Goal: Task Accomplishment & Management: Use online tool/utility

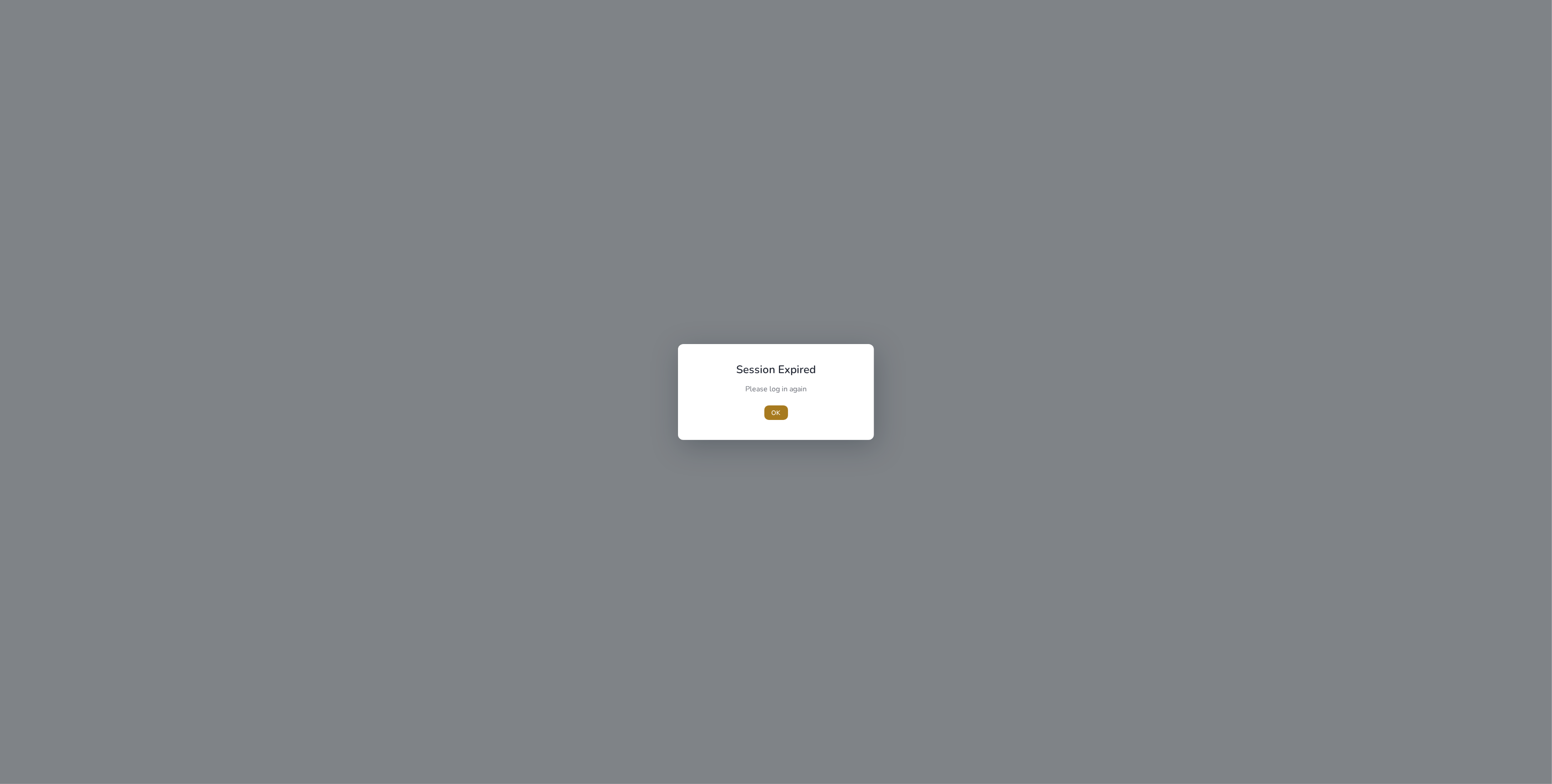
click at [777, 412] on span "OK" at bounding box center [776, 413] width 9 height 9
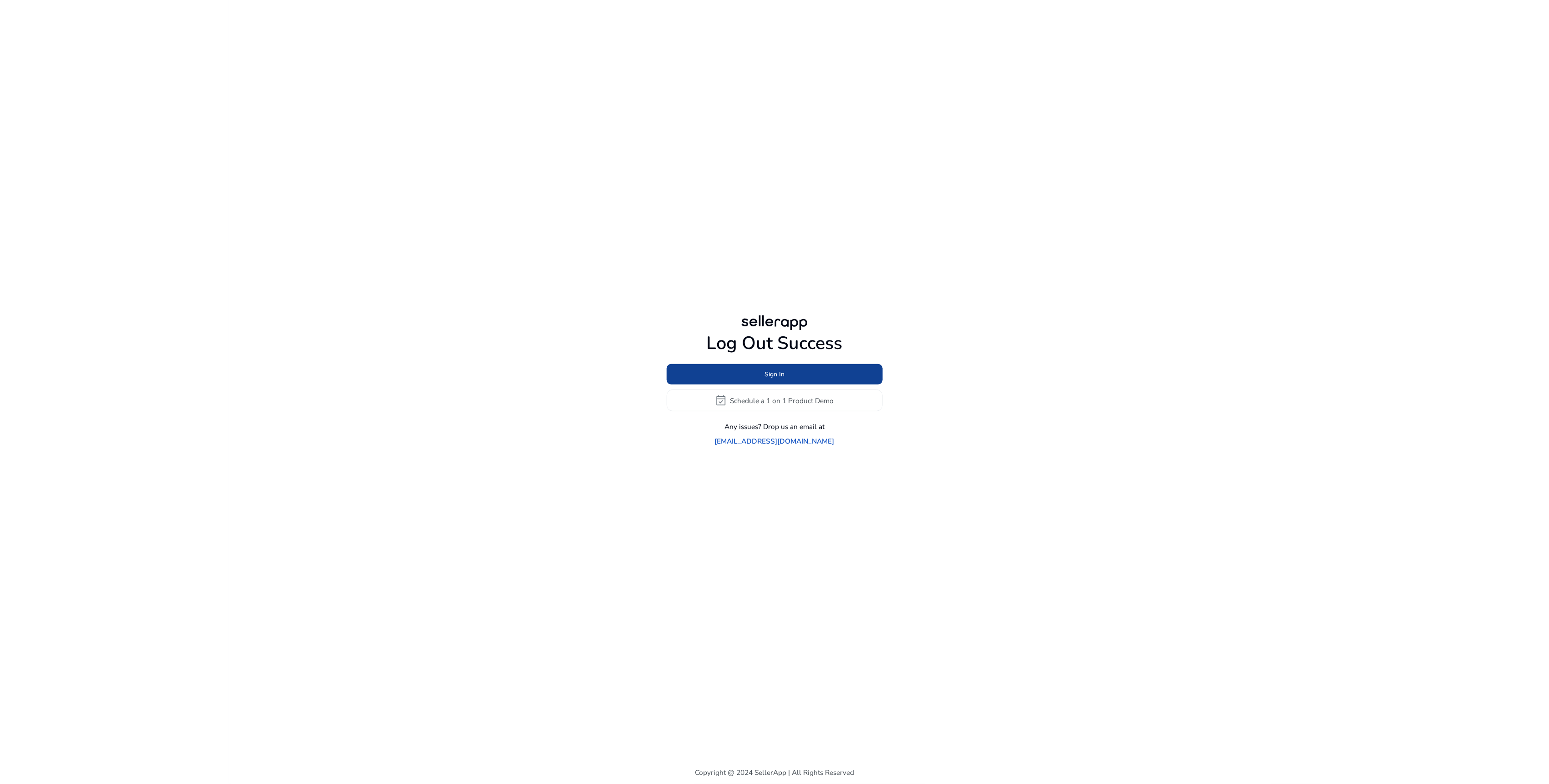
click at [814, 380] on span at bounding box center [774, 374] width 216 height 22
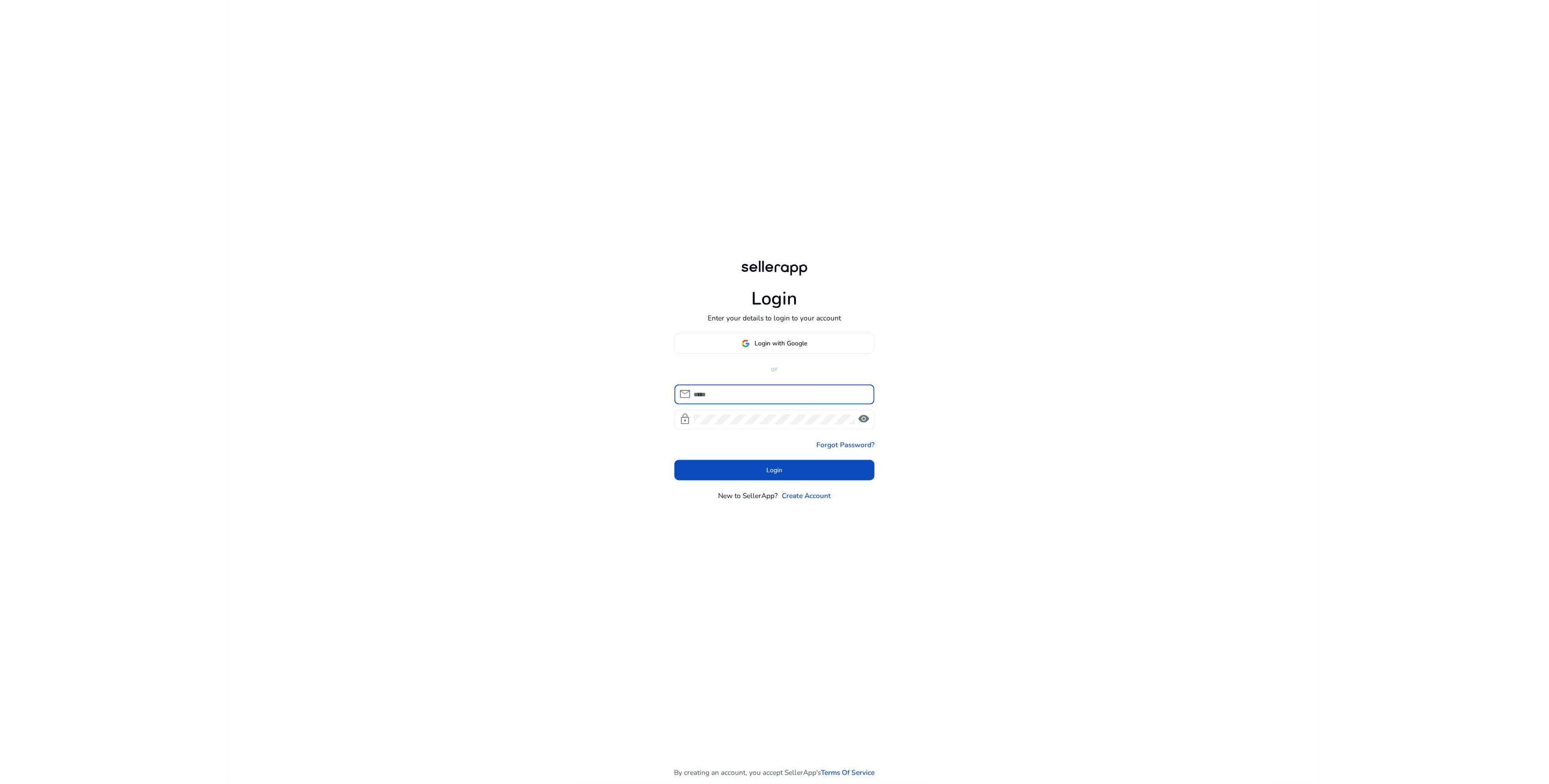
type input "**********"
click at [801, 463] on span at bounding box center [774, 470] width 200 height 22
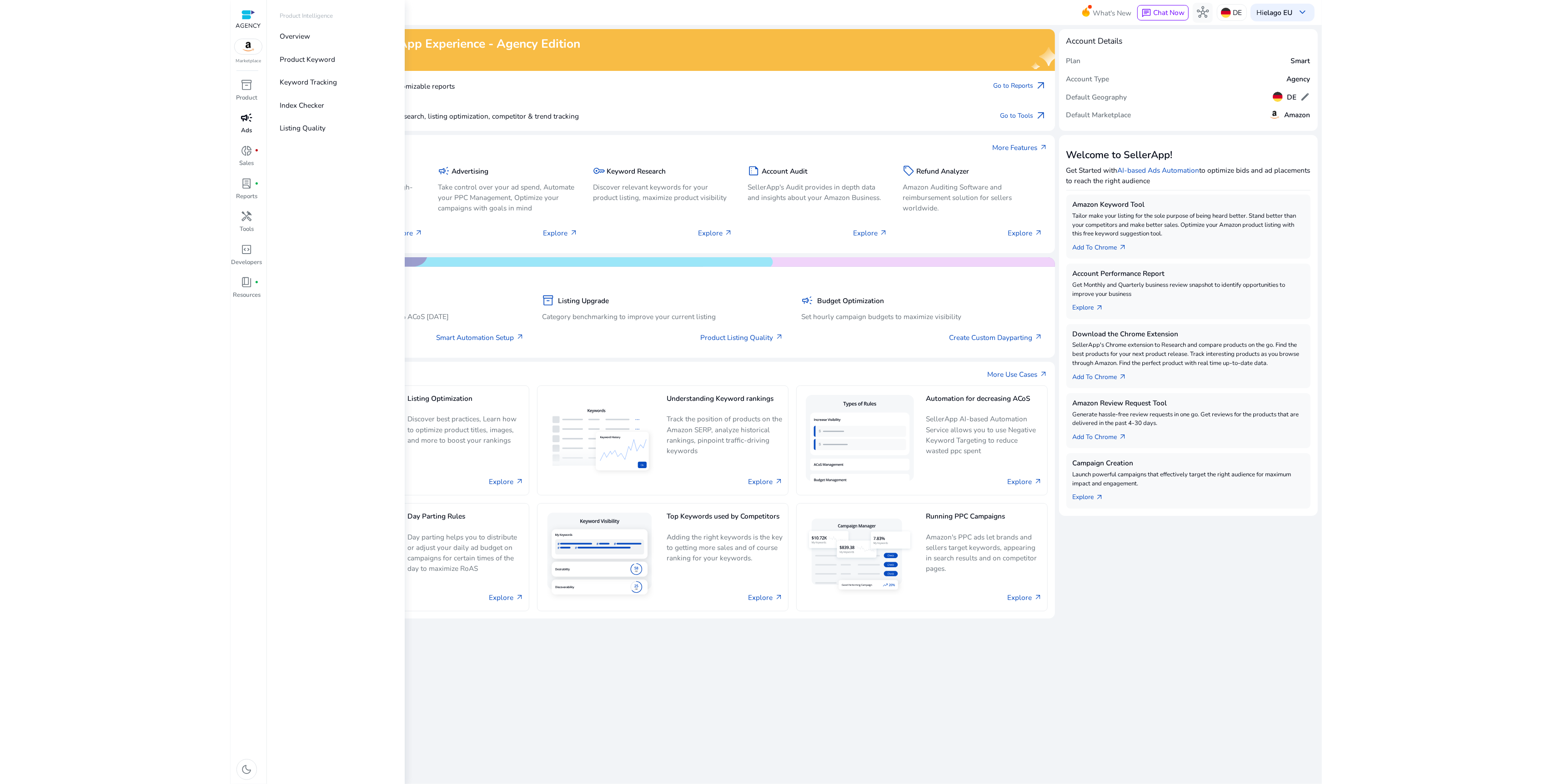
click at [245, 126] on div "campaign" at bounding box center [247, 118] width 28 height 16
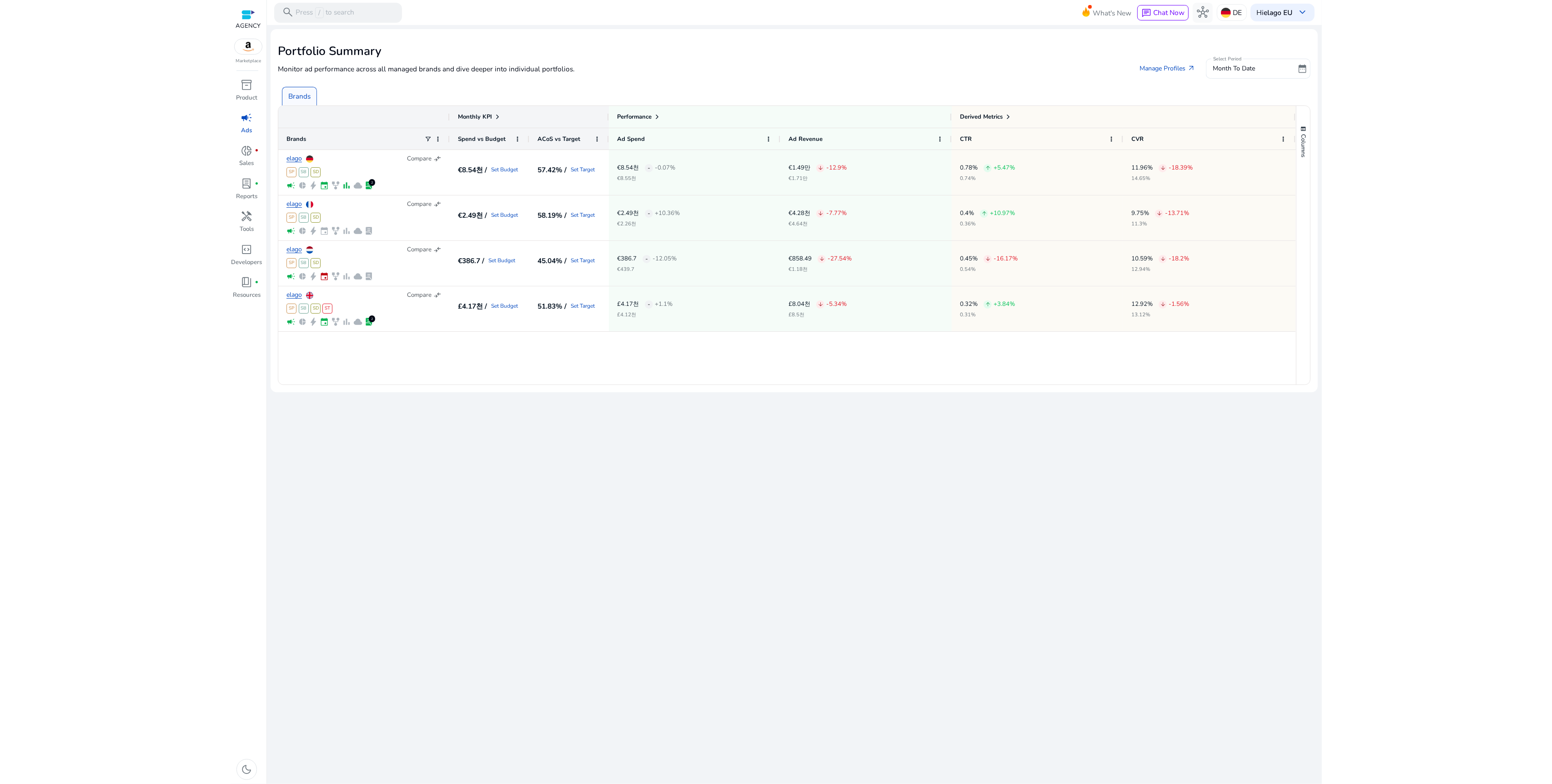
click at [252, 60] on p "Marketplace" at bounding box center [248, 61] width 26 height 7
click at [252, 51] on img at bounding box center [248, 46] width 27 height 15
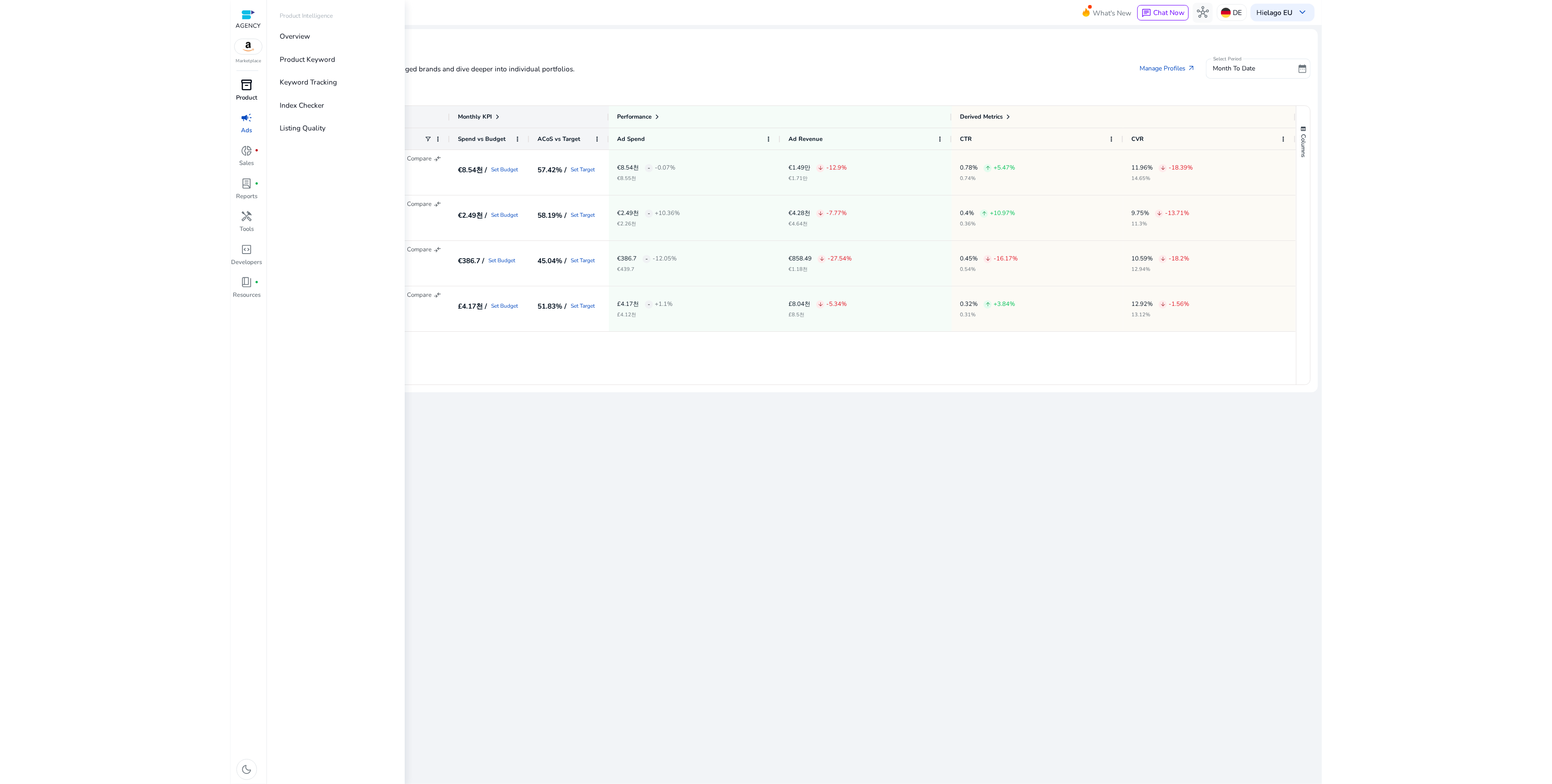
click at [252, 91] on span "inventory_2" at bounding box center [246, 85] width 12 height 12
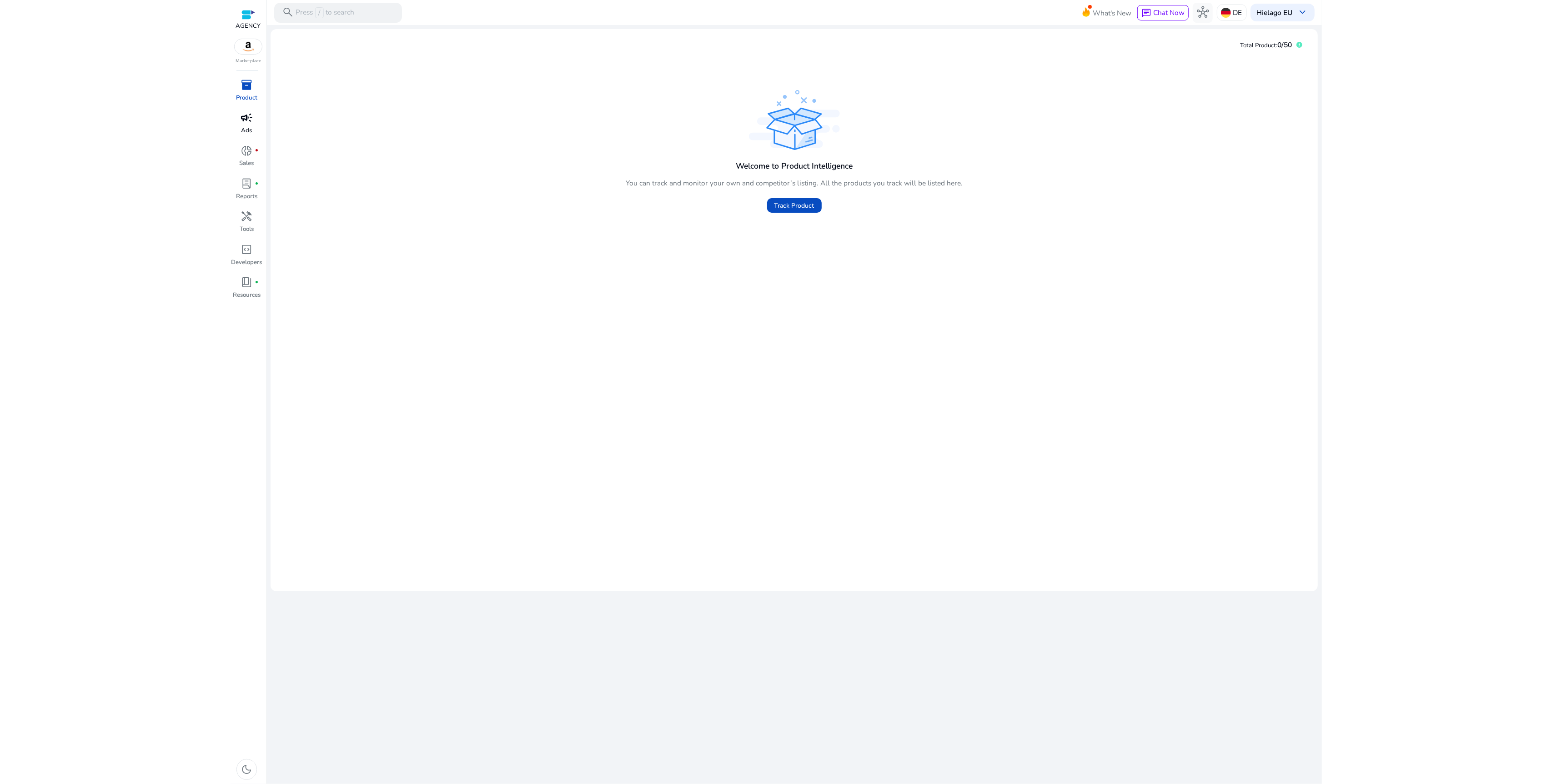
click at [241, 127] on p "Ads" at bounding box center [247, 131] width 11 height 9
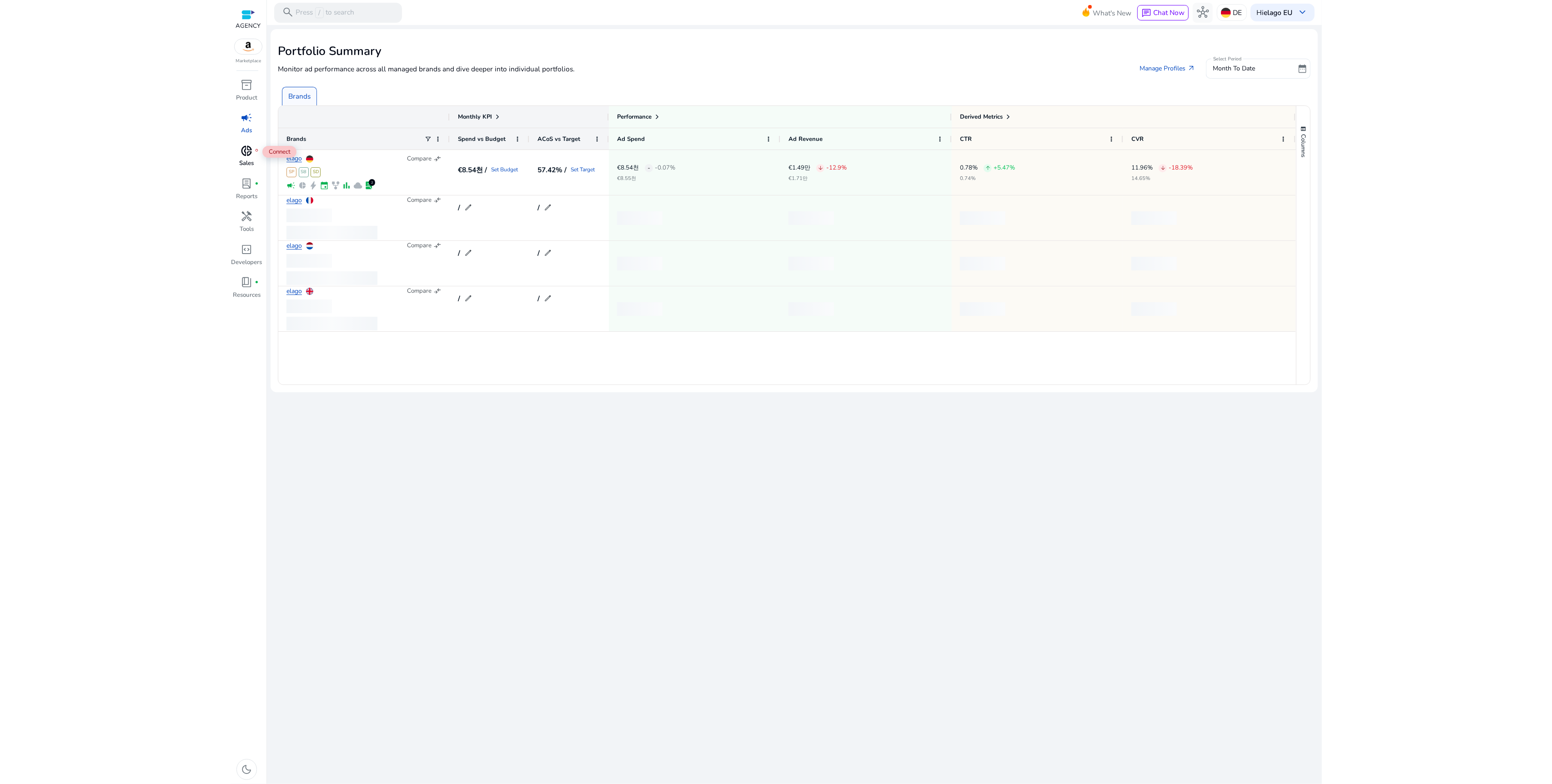
click at [251, 157] on span "donut_small" at bounding box center [246, 151] width 12 height 12
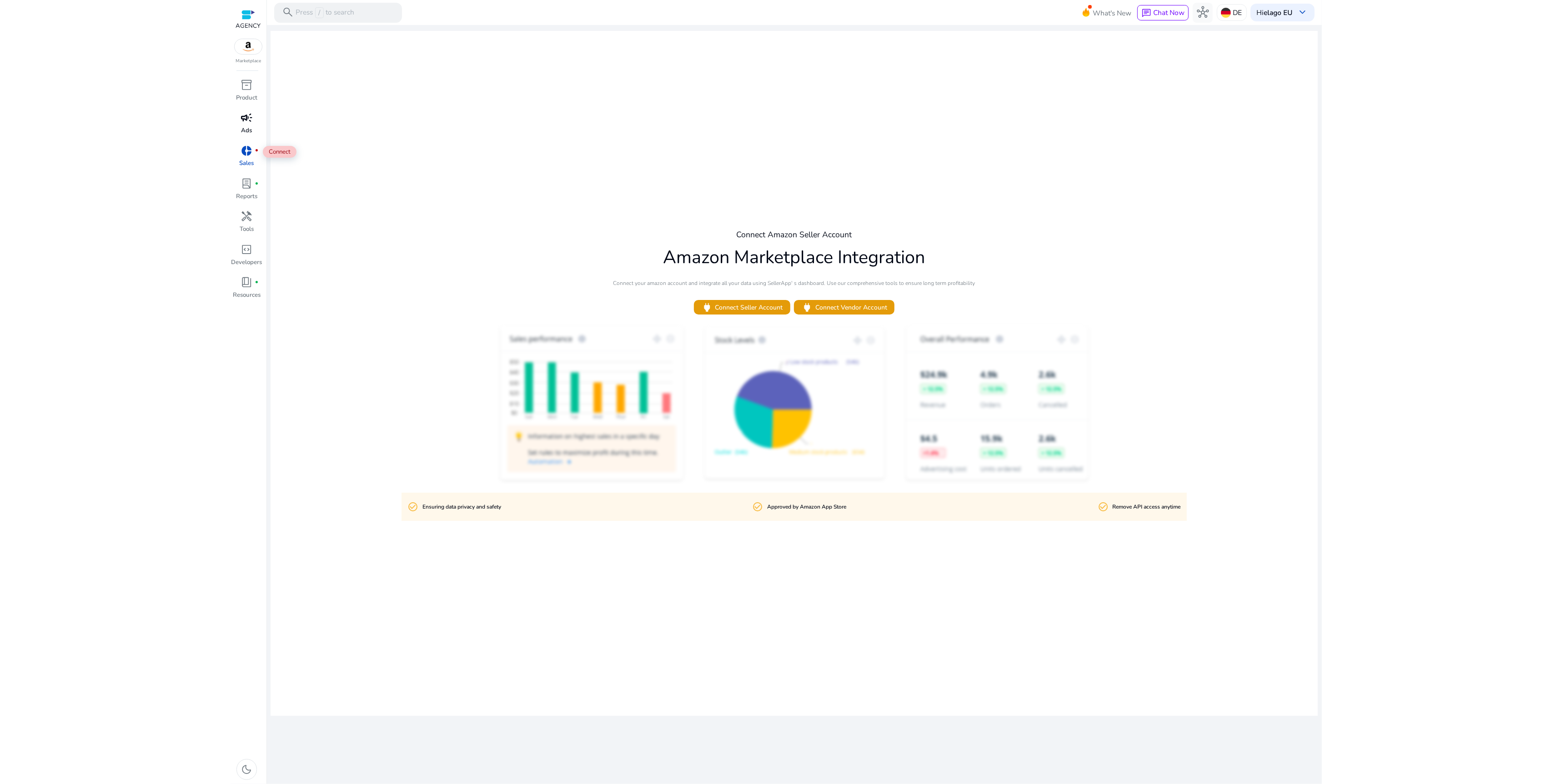
click at [248, 125] on div "campaign" at bounding box center [247, 118] width 28 height 16
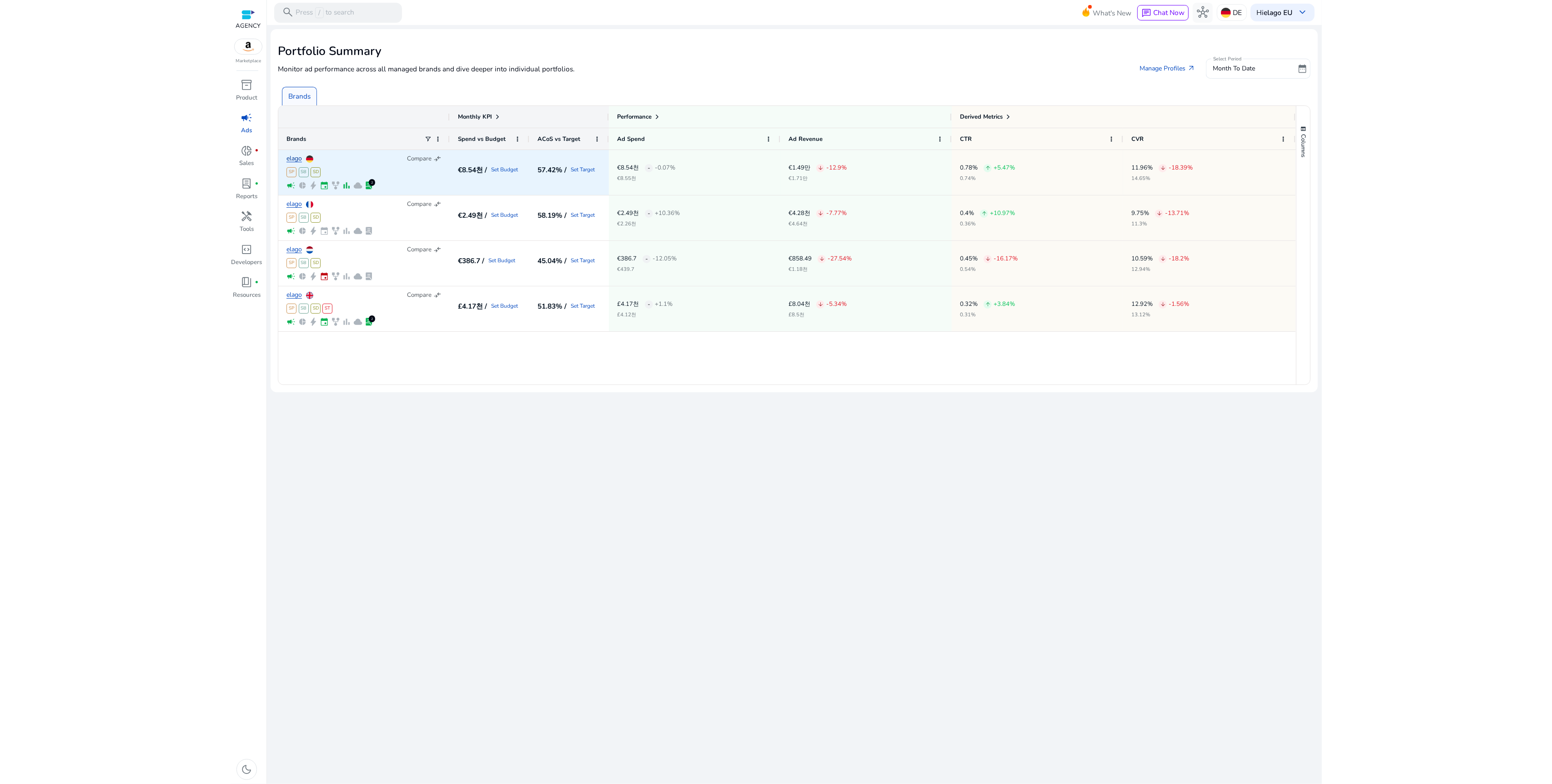
click at [296, 159] on link "elago" at bounding box center [294, 158] width 16 height 7
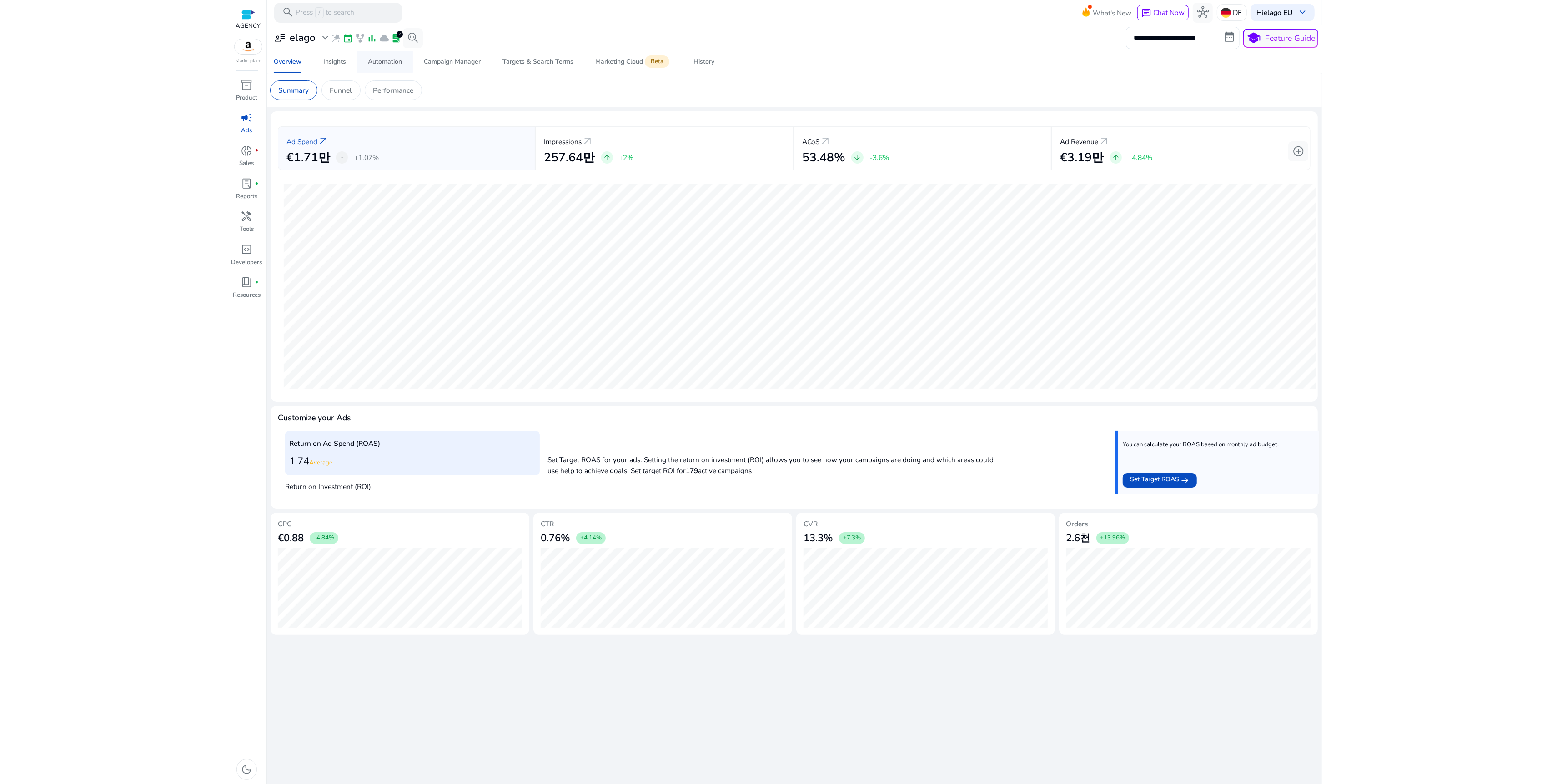
click at [384, 66] on span "Automation" at bounding box center [385, 62] width 34 height 22
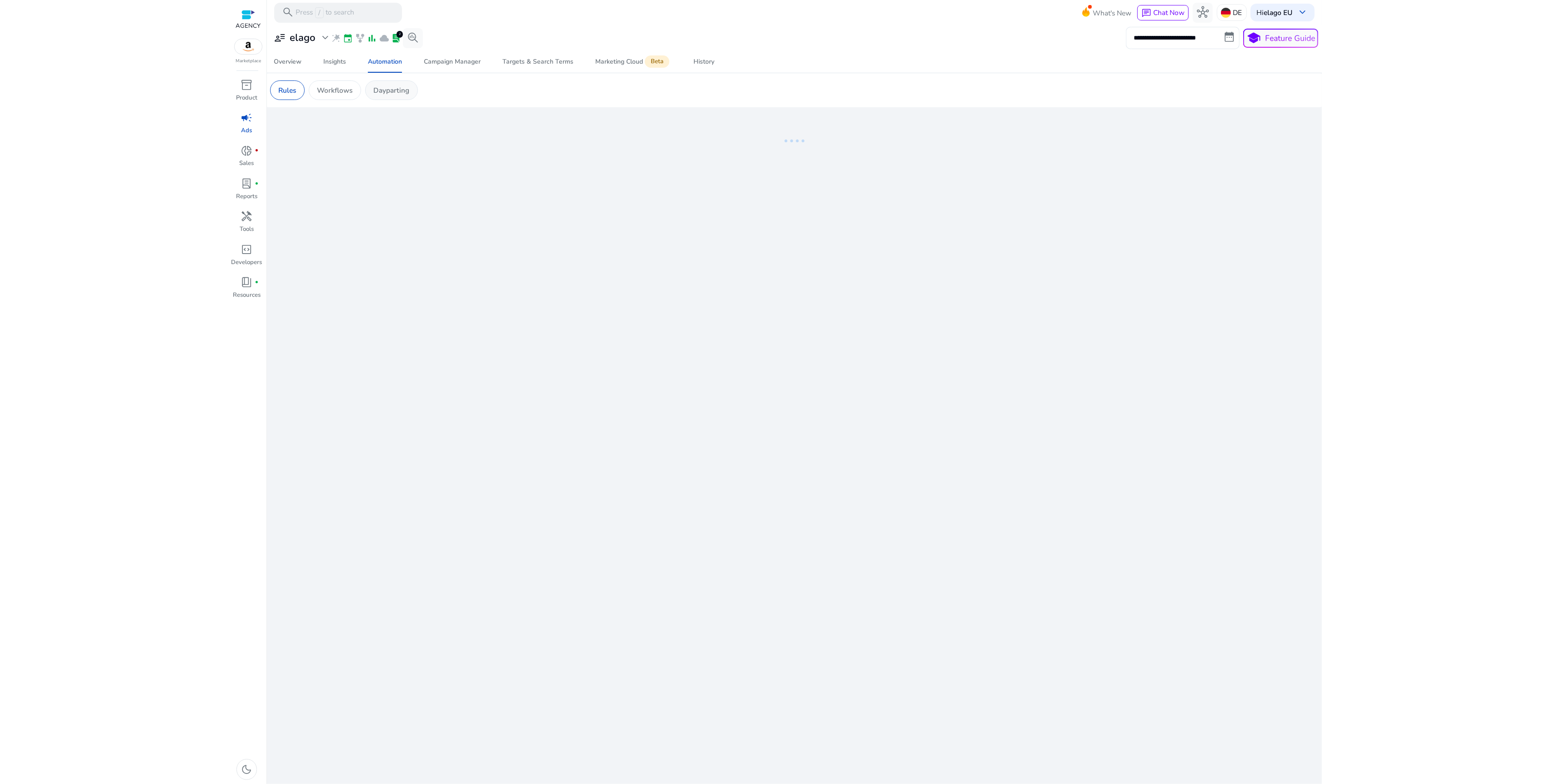
click at [387, 88] on p "Dayparting" at bounding box center [391, 90] width 36 height 10
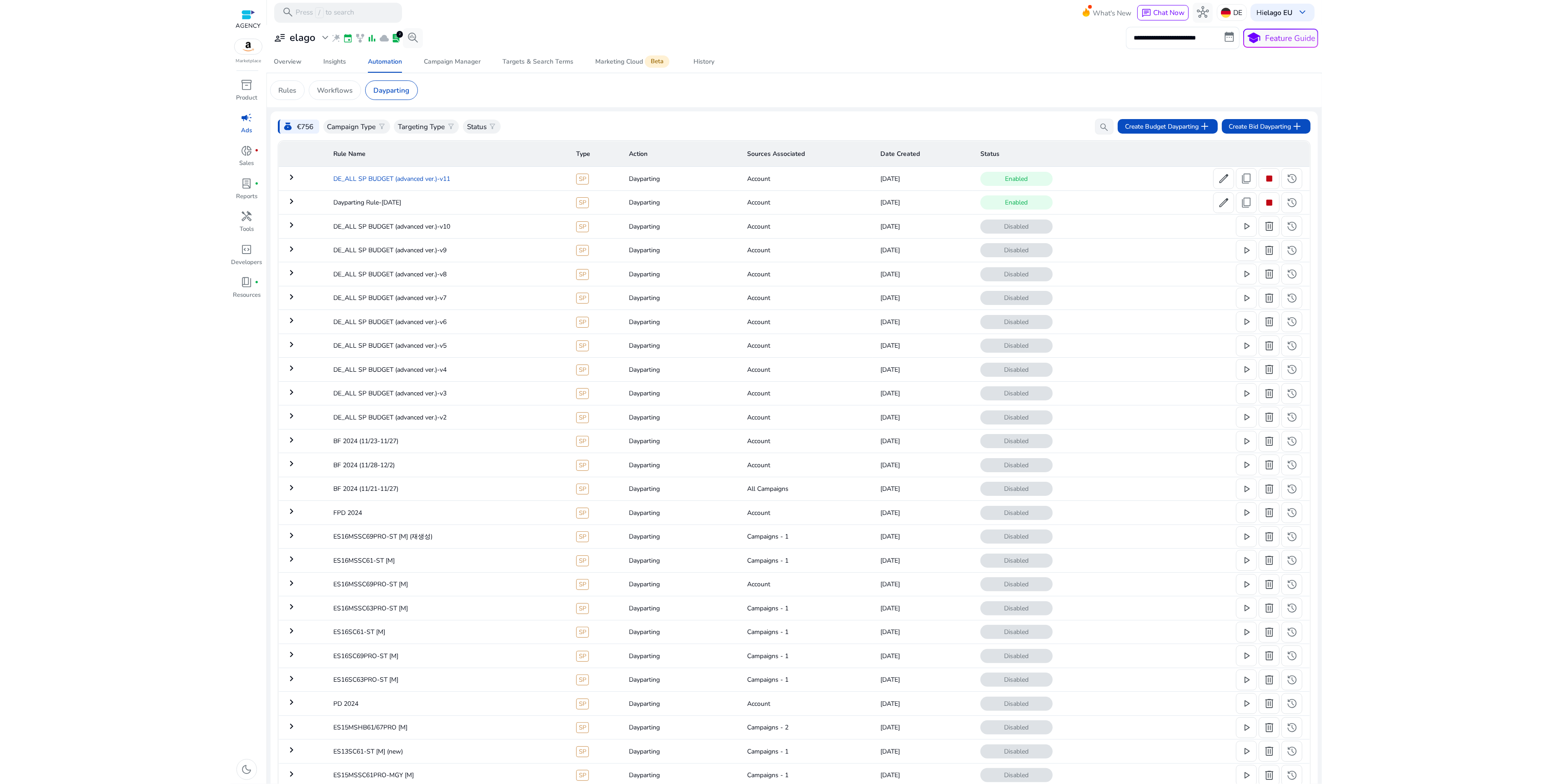
click at [459, 186] on td "DE_ALL SP BUDGET (advanced ver.)-v11" at bounding box center [447, 179] width 243 height 23
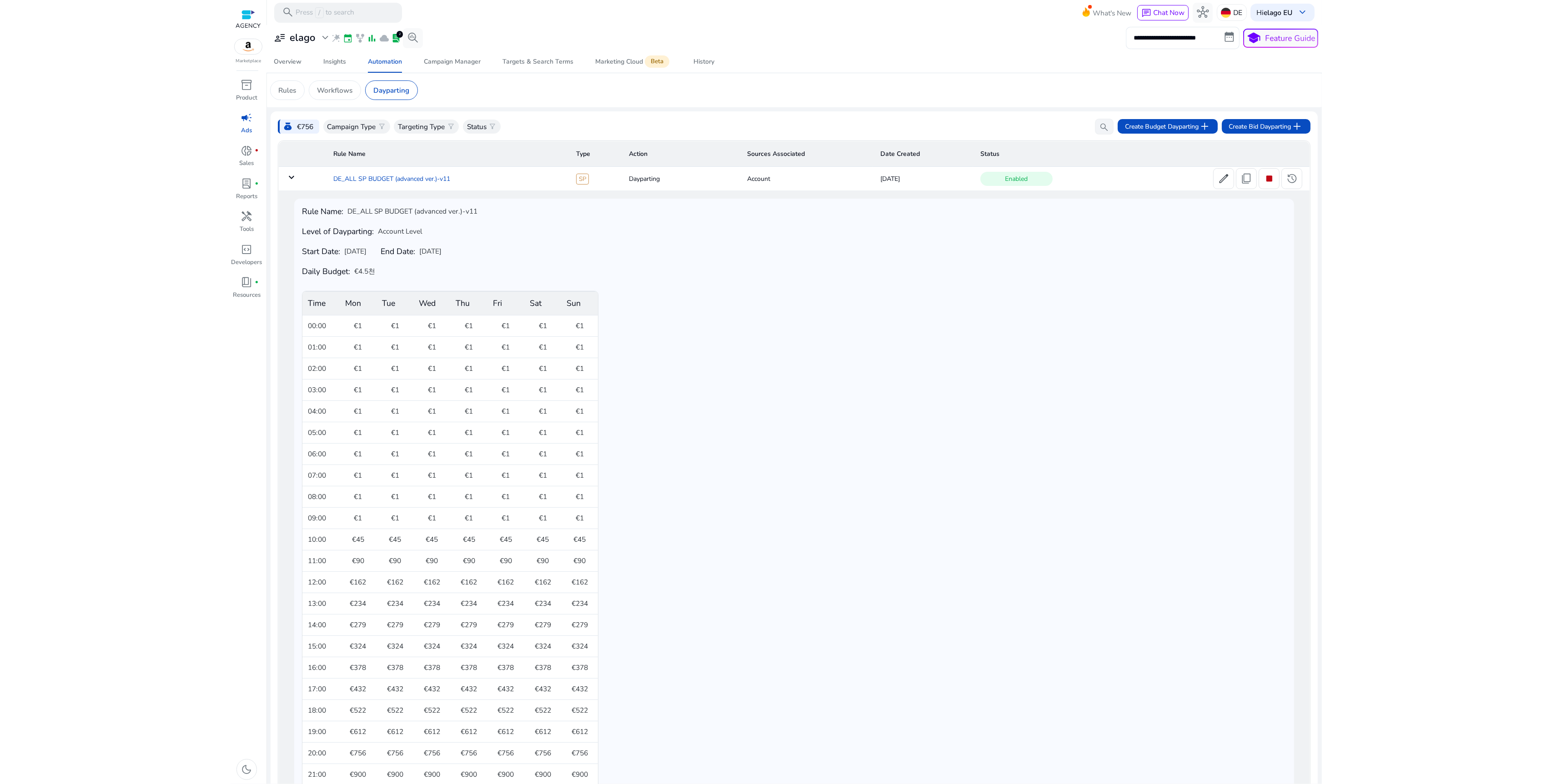
click at [336, 178] on td "DE_ALL SP BUDGET (advanced ver.)-v11" at bounding box center [447, 179] width 243 height 23
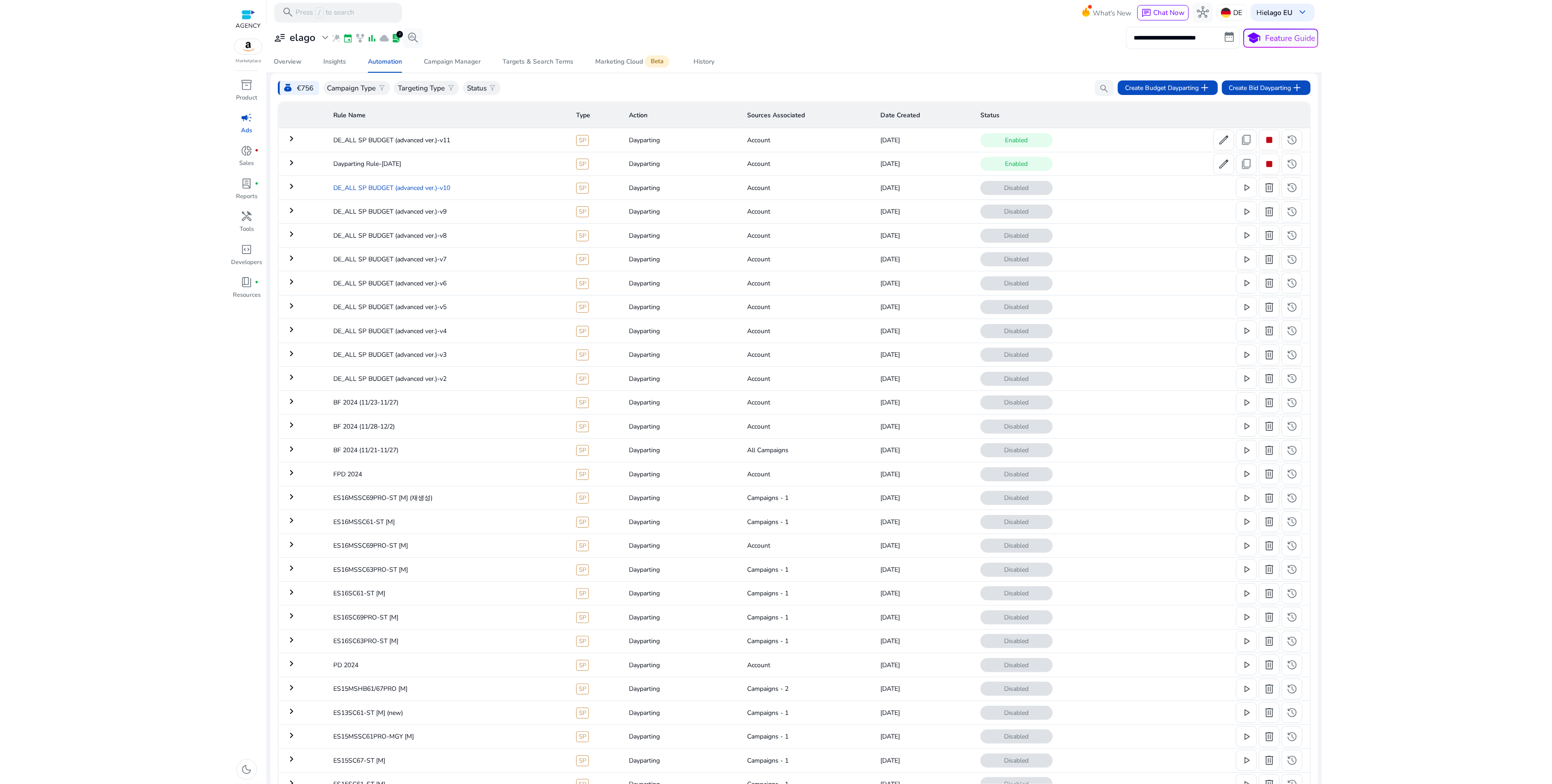
scroll to position [40, 0]
click at [380, 167] on td "Dayparting Rule-[DATE]" at bounding box center [447, 161] width 243 height 23
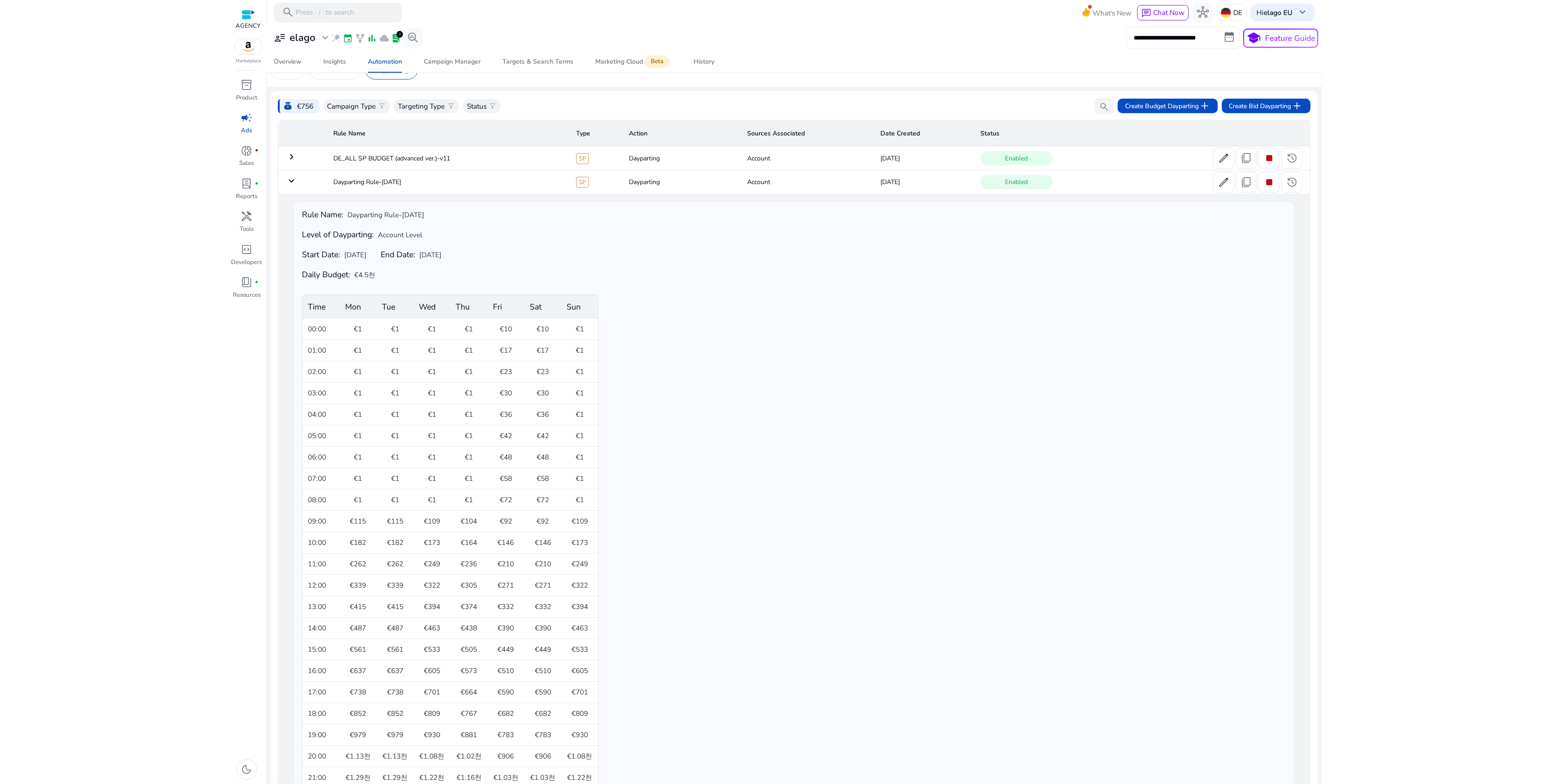
scroll to position [0, 0]
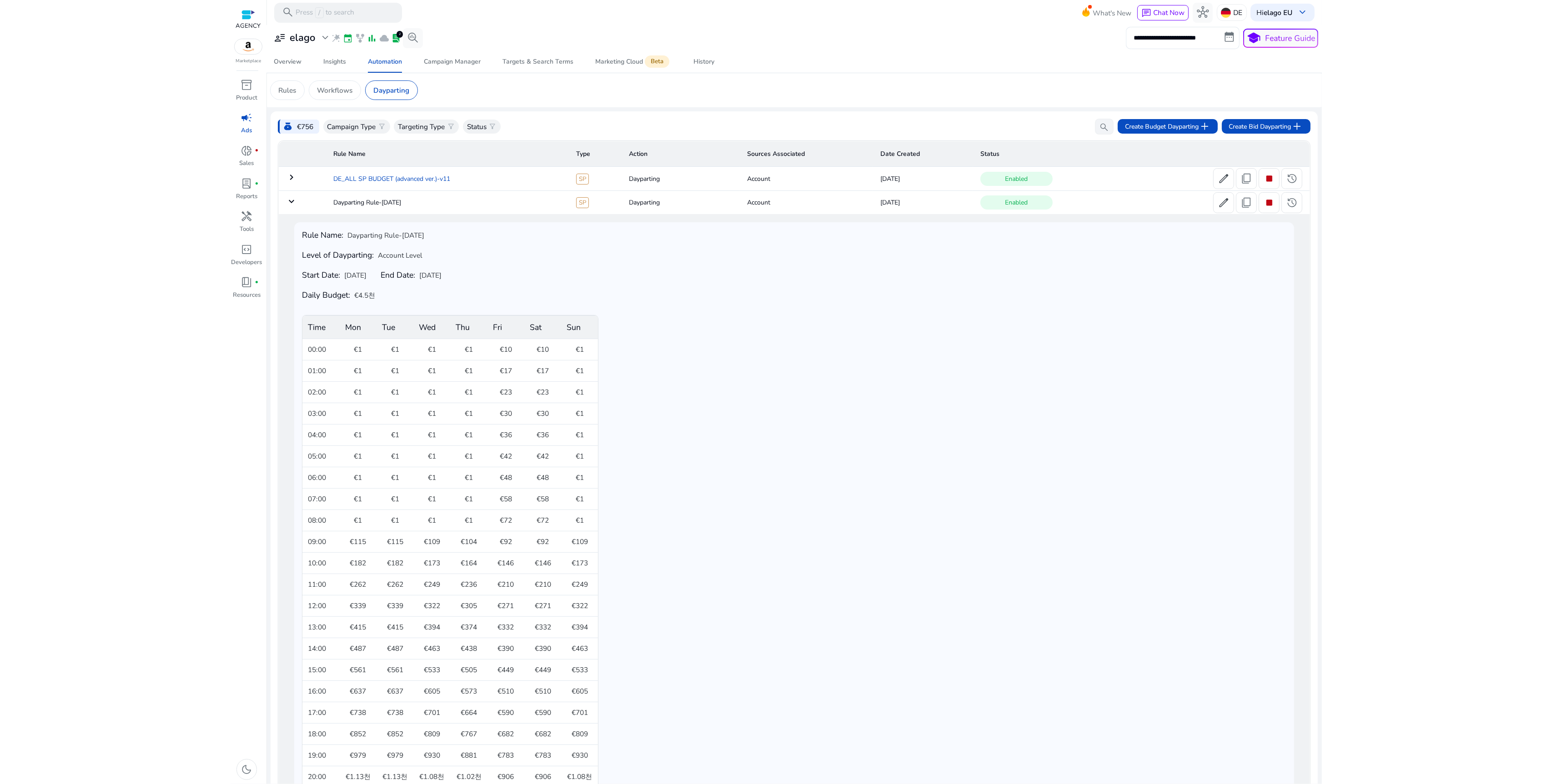
click at [387, 186] on td "DE_ALL SP BUDGET (advanced ver.)-v11" at bounding box center [447, 179] width 243 height 23
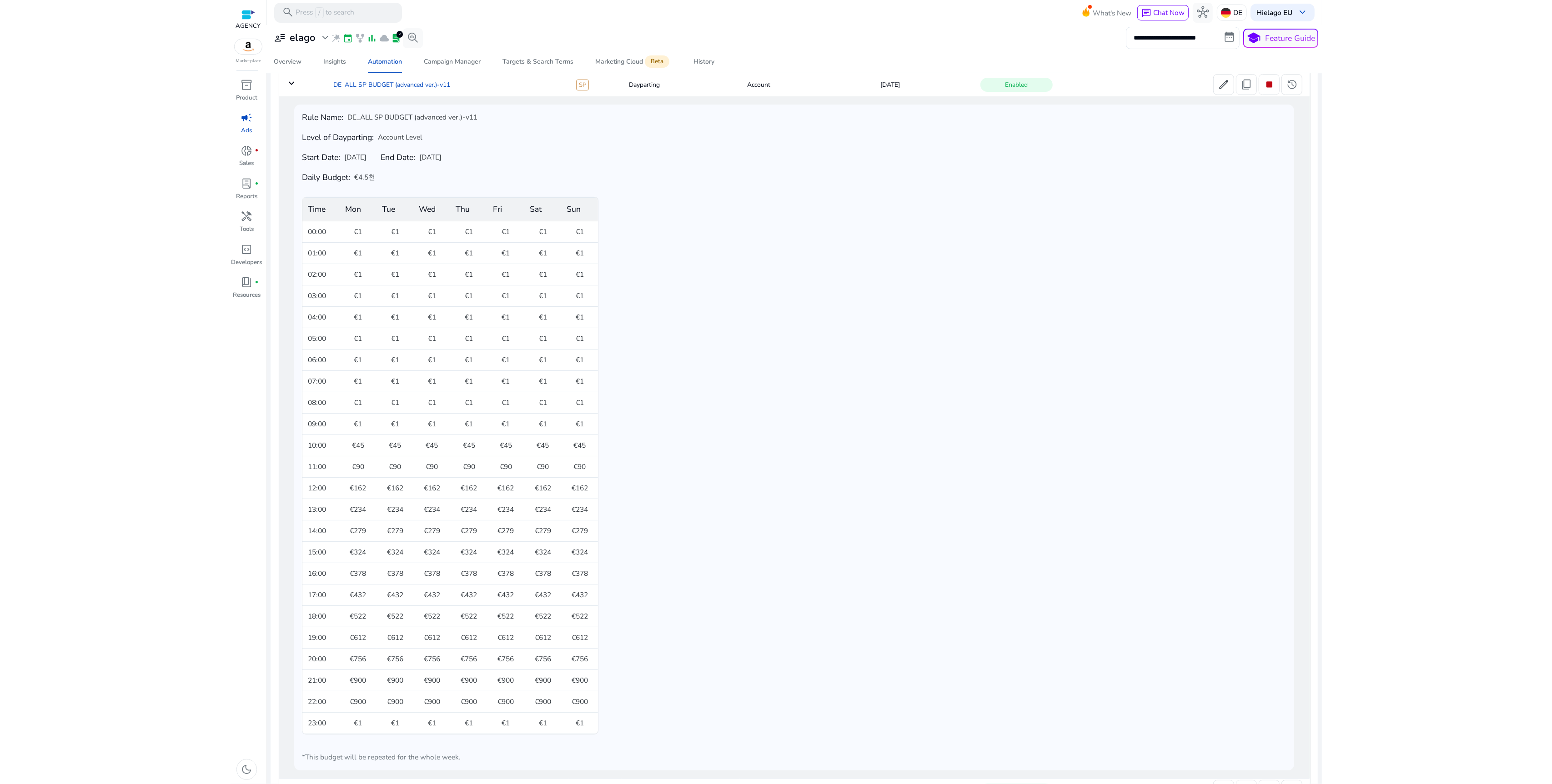
click at [414, 86] on td "DE_ALL SP BUDGET (advanced ver.)-v11" at bounding box center [447, 85] width 243 height 23
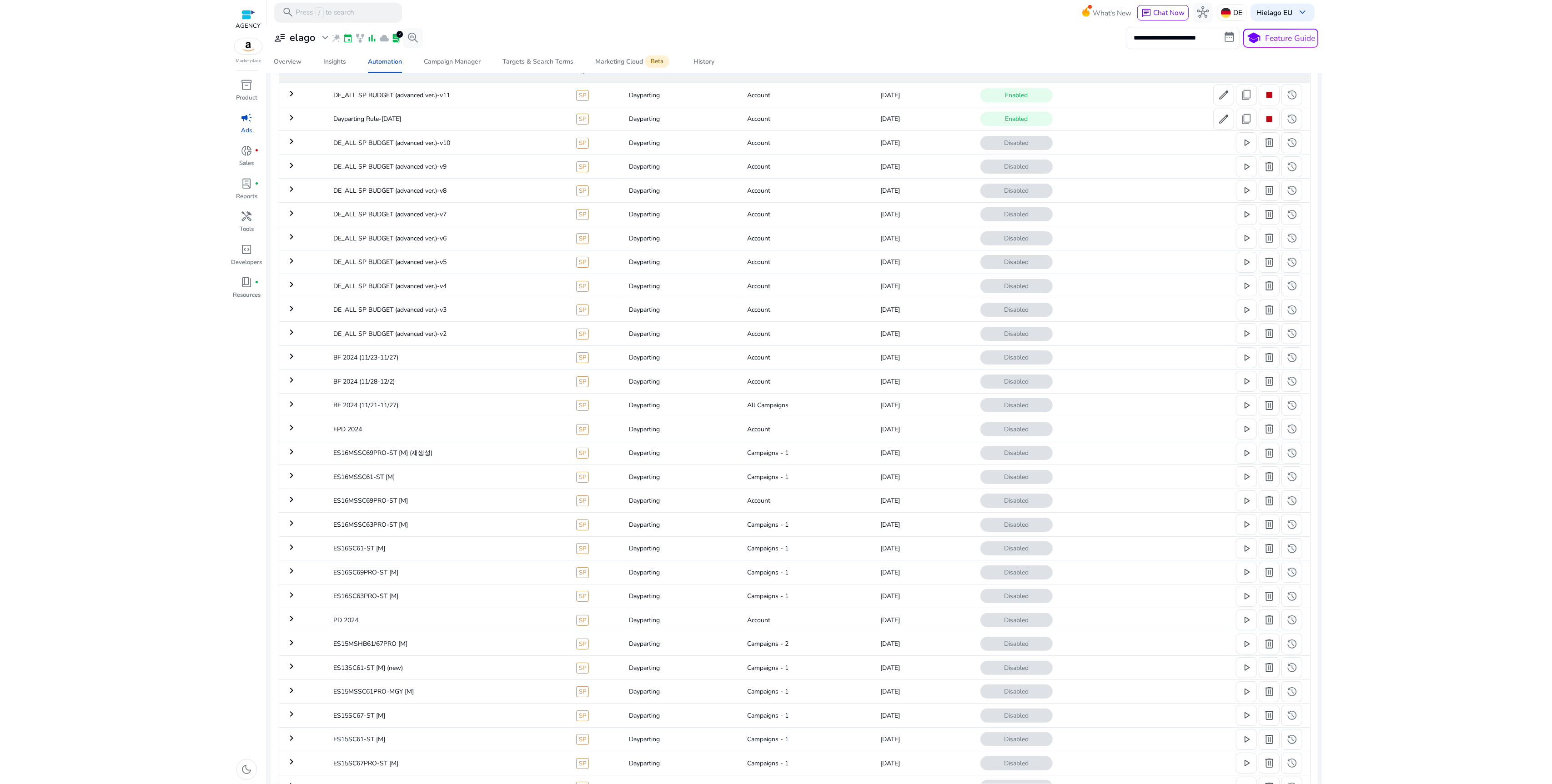
scroll to position [38, 0]
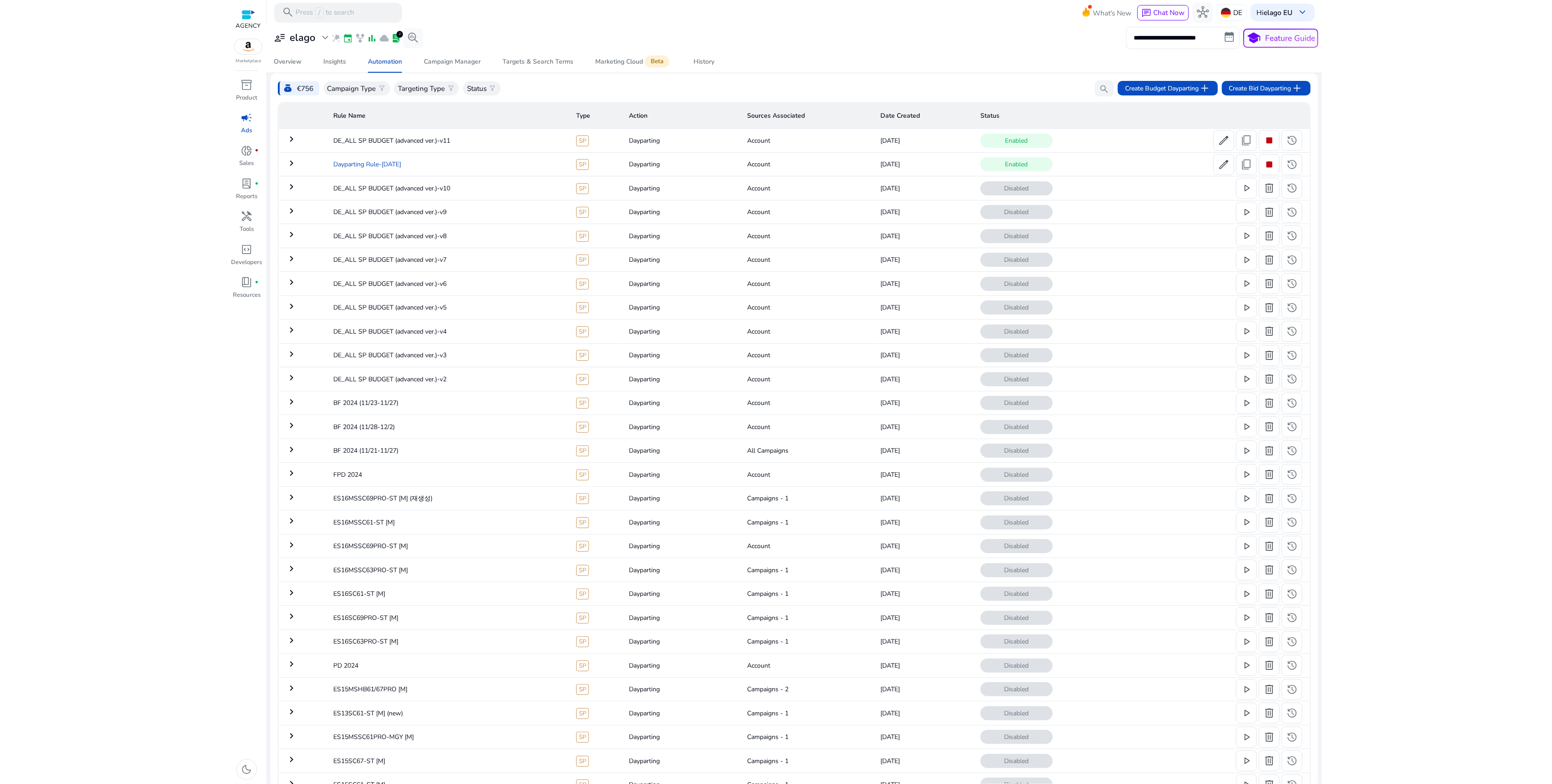
click at [400, 169] on td "Dayparting Rule-[DATE]" at bounding box center [447, 164] width 243 height 23
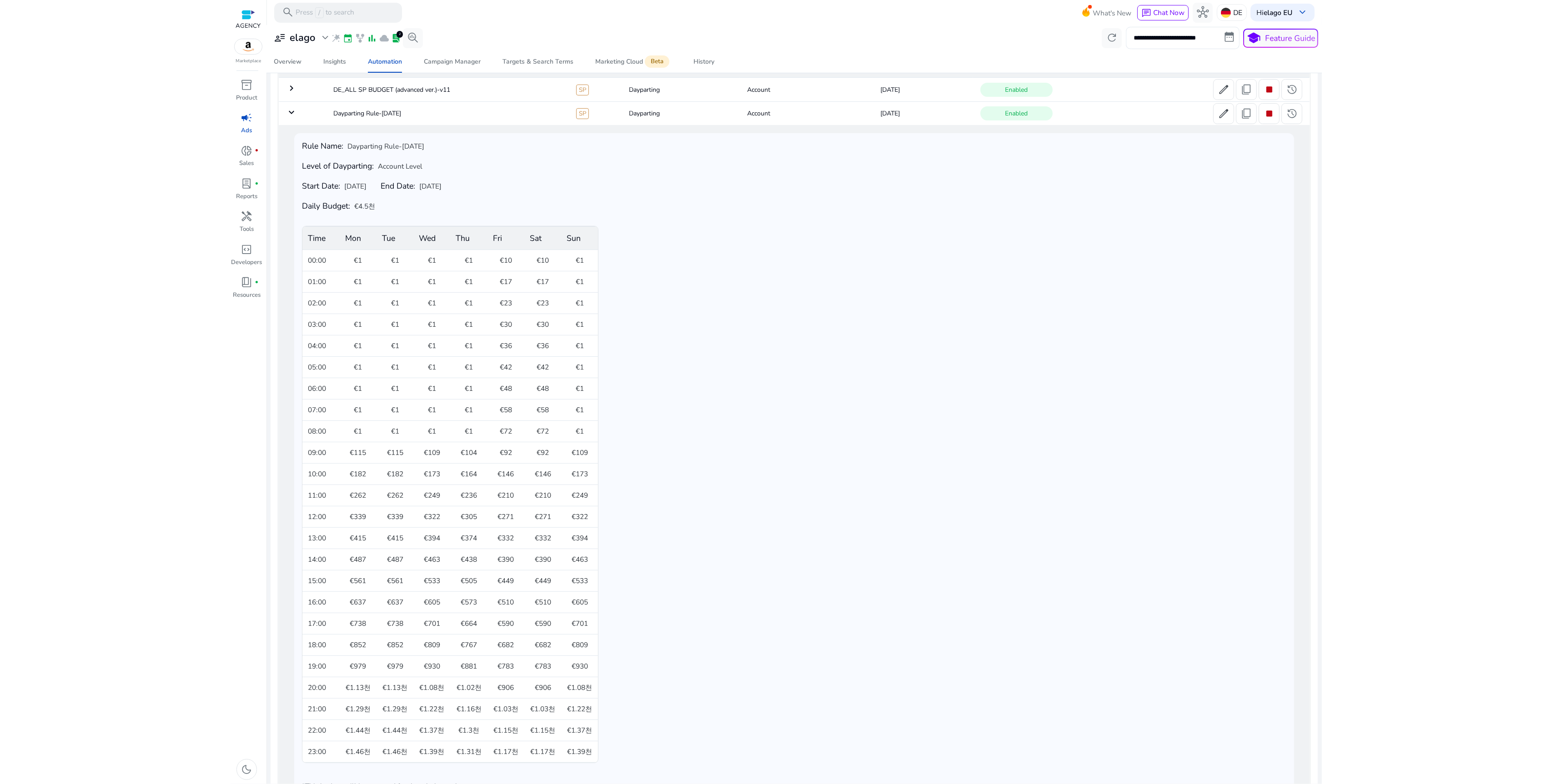
scroll to position [46, 0]
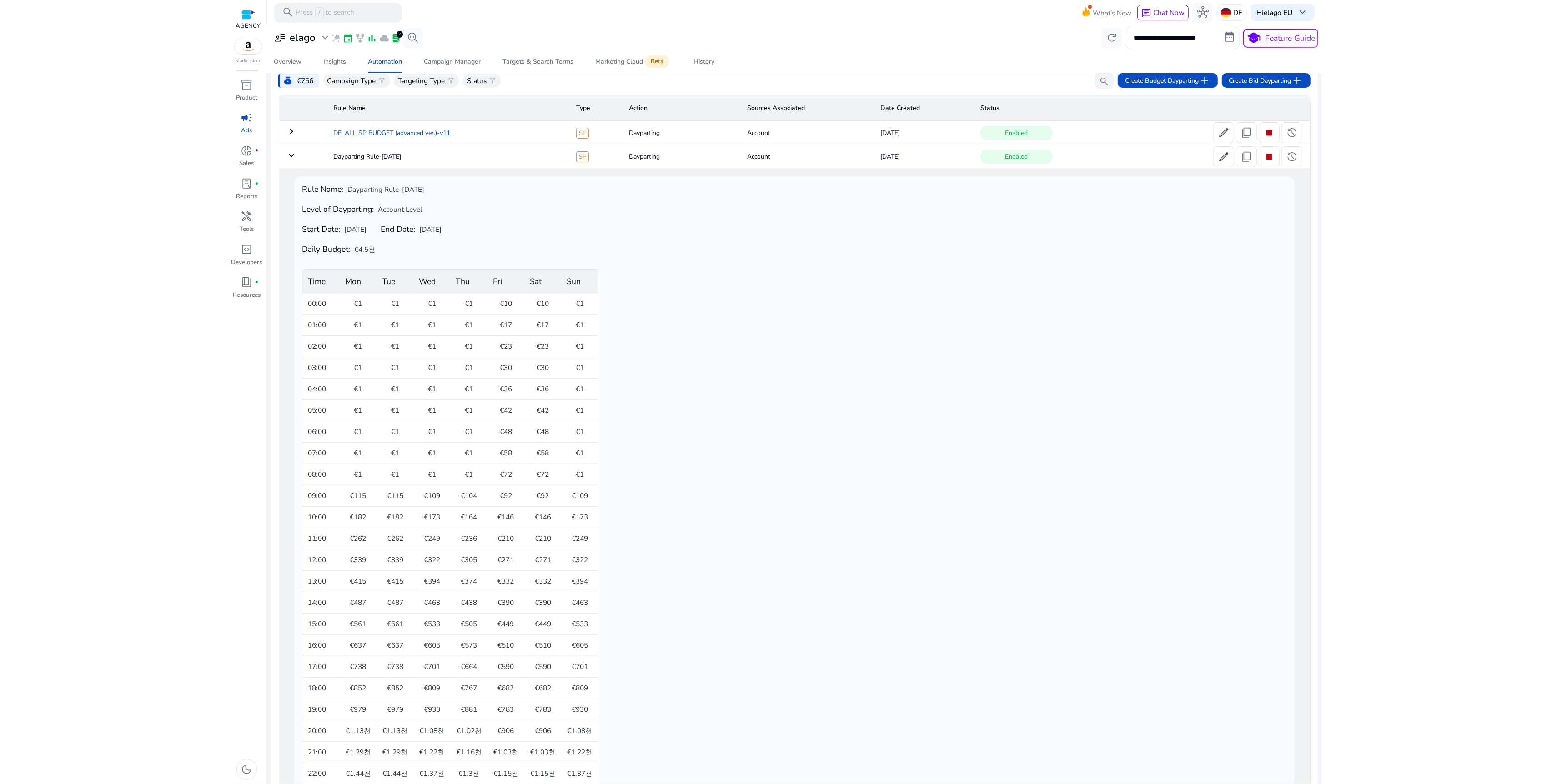
click at [383, 127] on td "DE_ALL SP BUDGET (advanced ver.)-v11" at bounding box center [447, 133] width 243 height 23
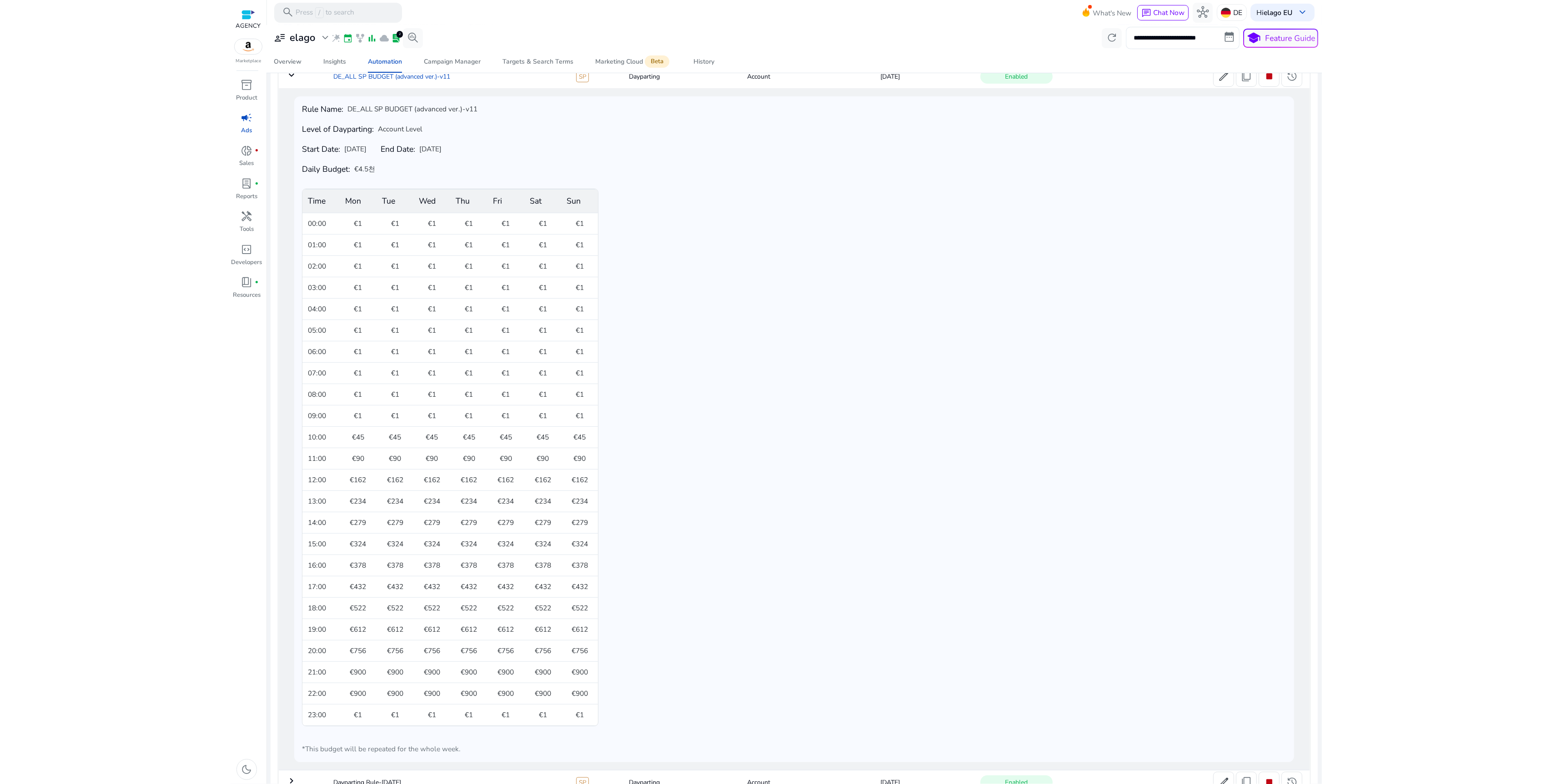
scroll to position [49, 0]
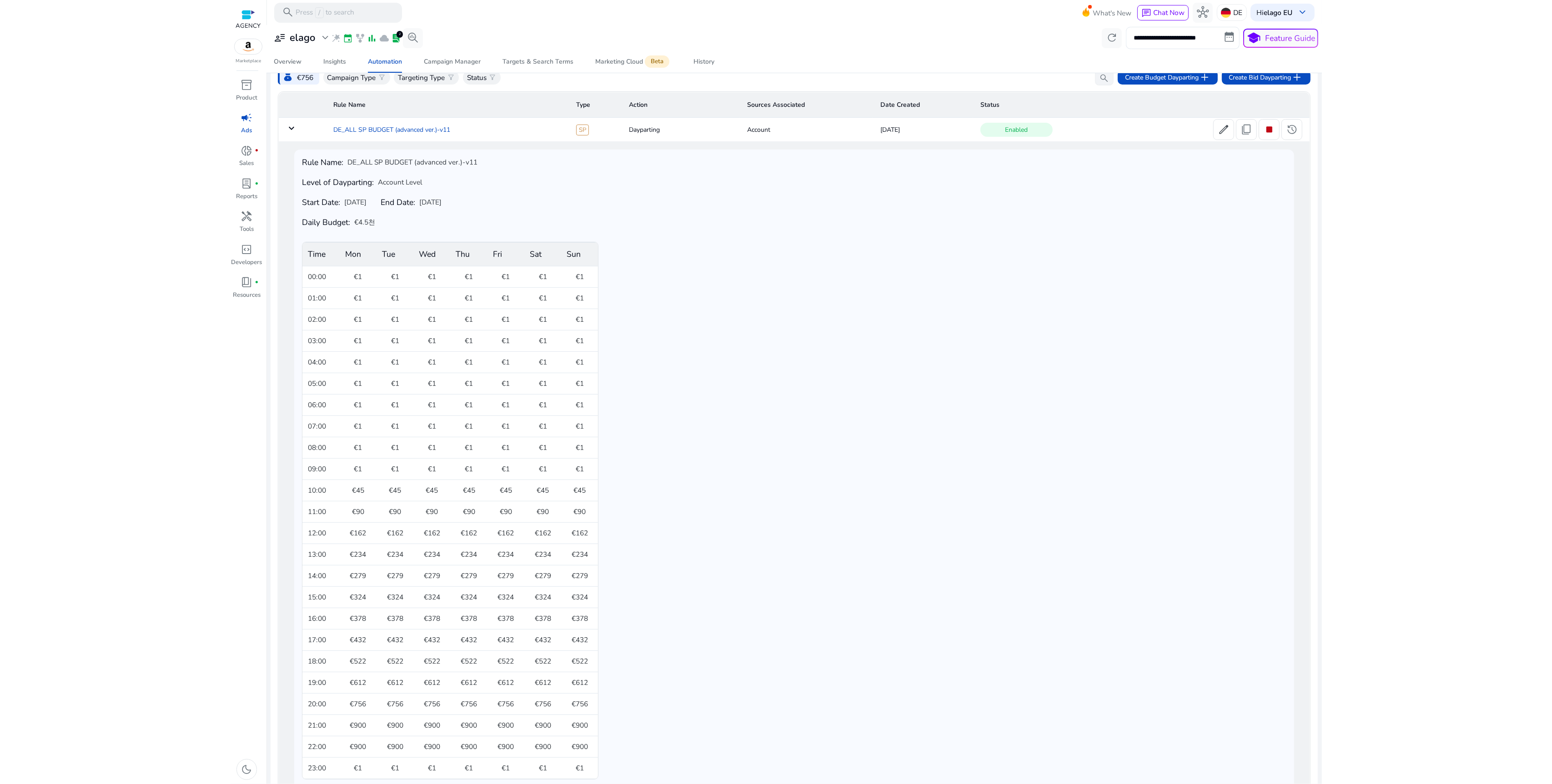
click at [392, 139] on td "DE_ALL SP BUDGET (advanced ver.)-v11" at bounding box center [447, 130] width 243 height 23
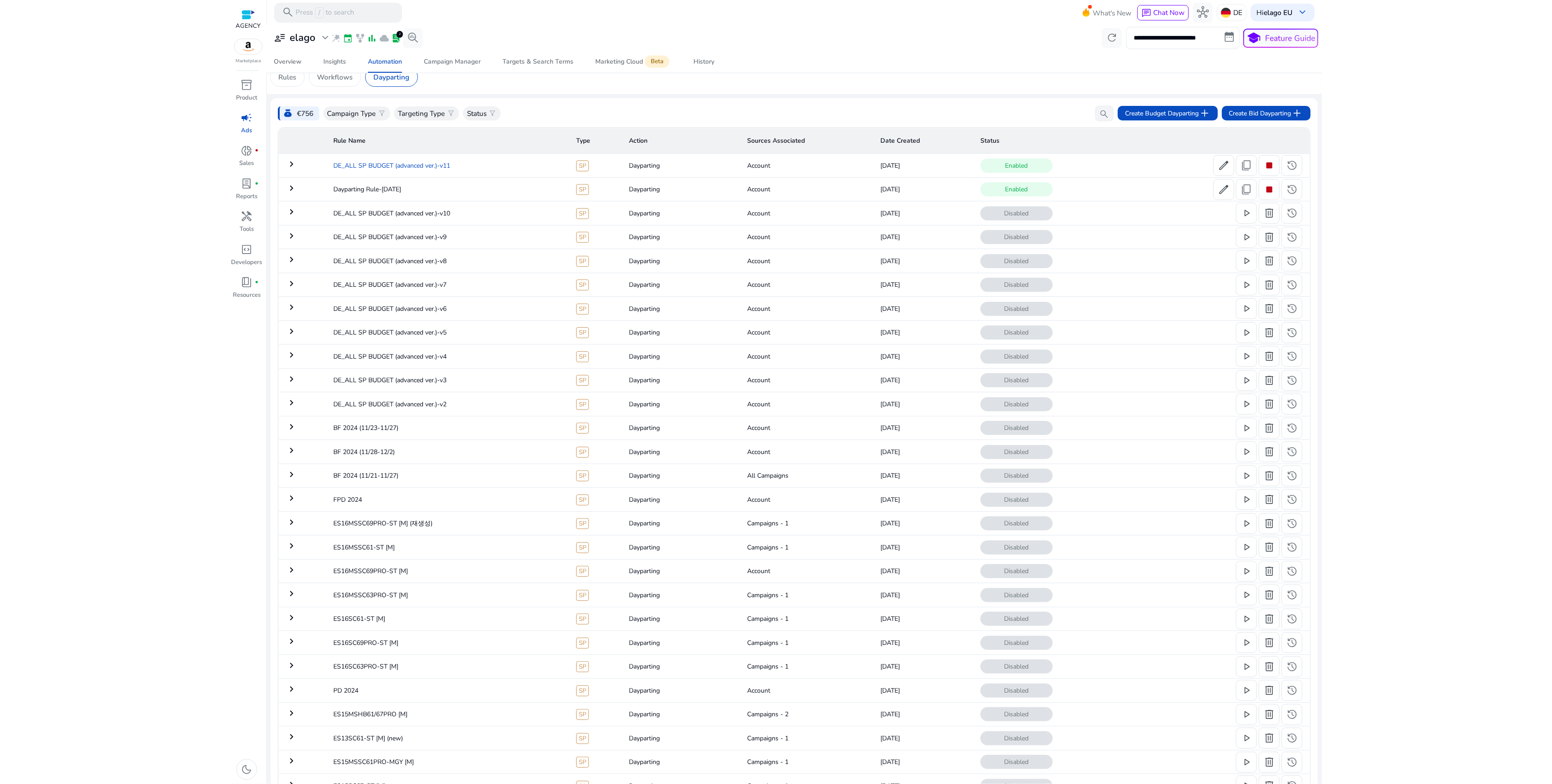
scroll to position [1, 0]
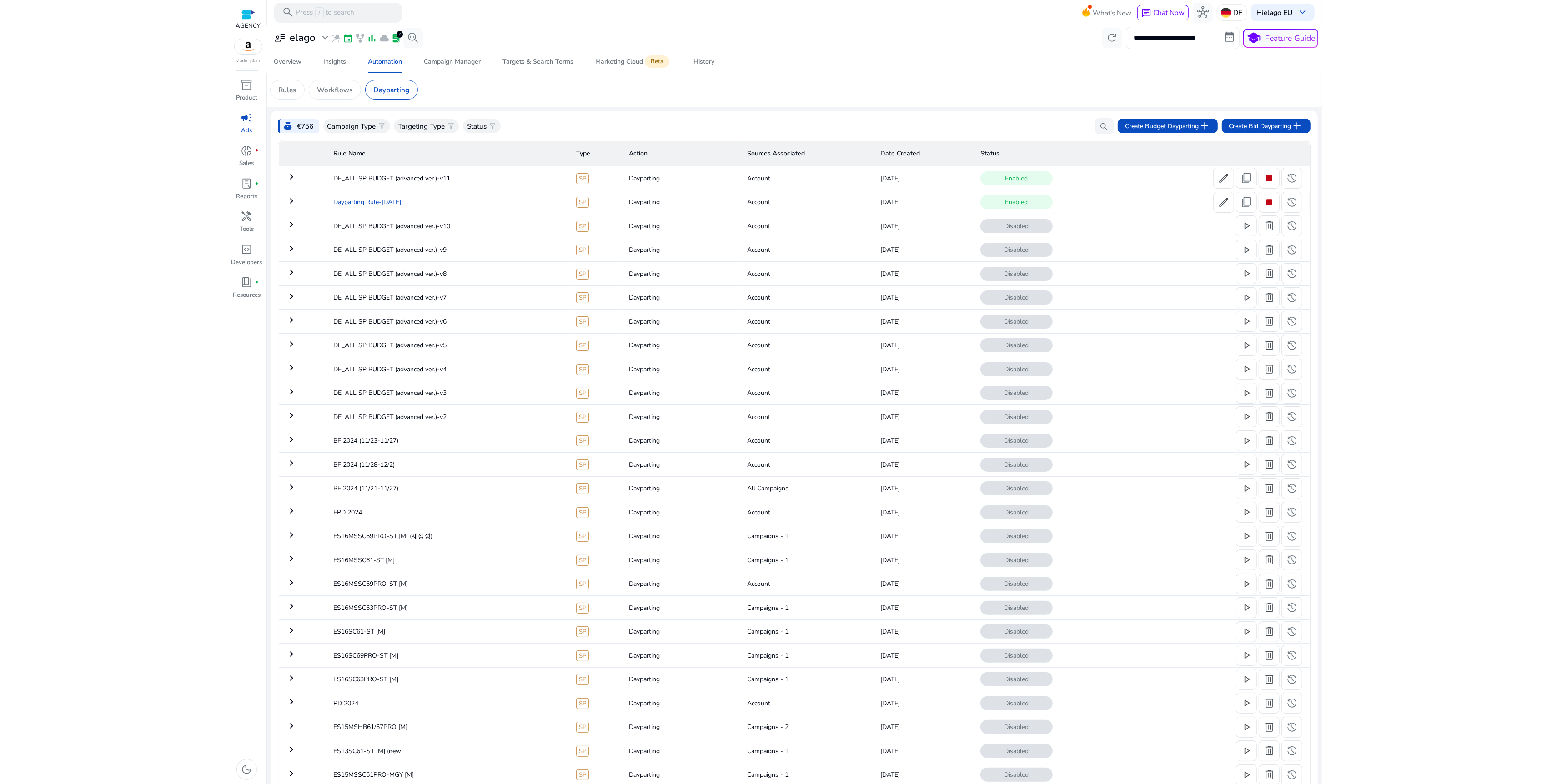
click at [386, 202] on td "Dayparting Rule-[DATE]" at bounding box center [447, 202] width 243 height 23
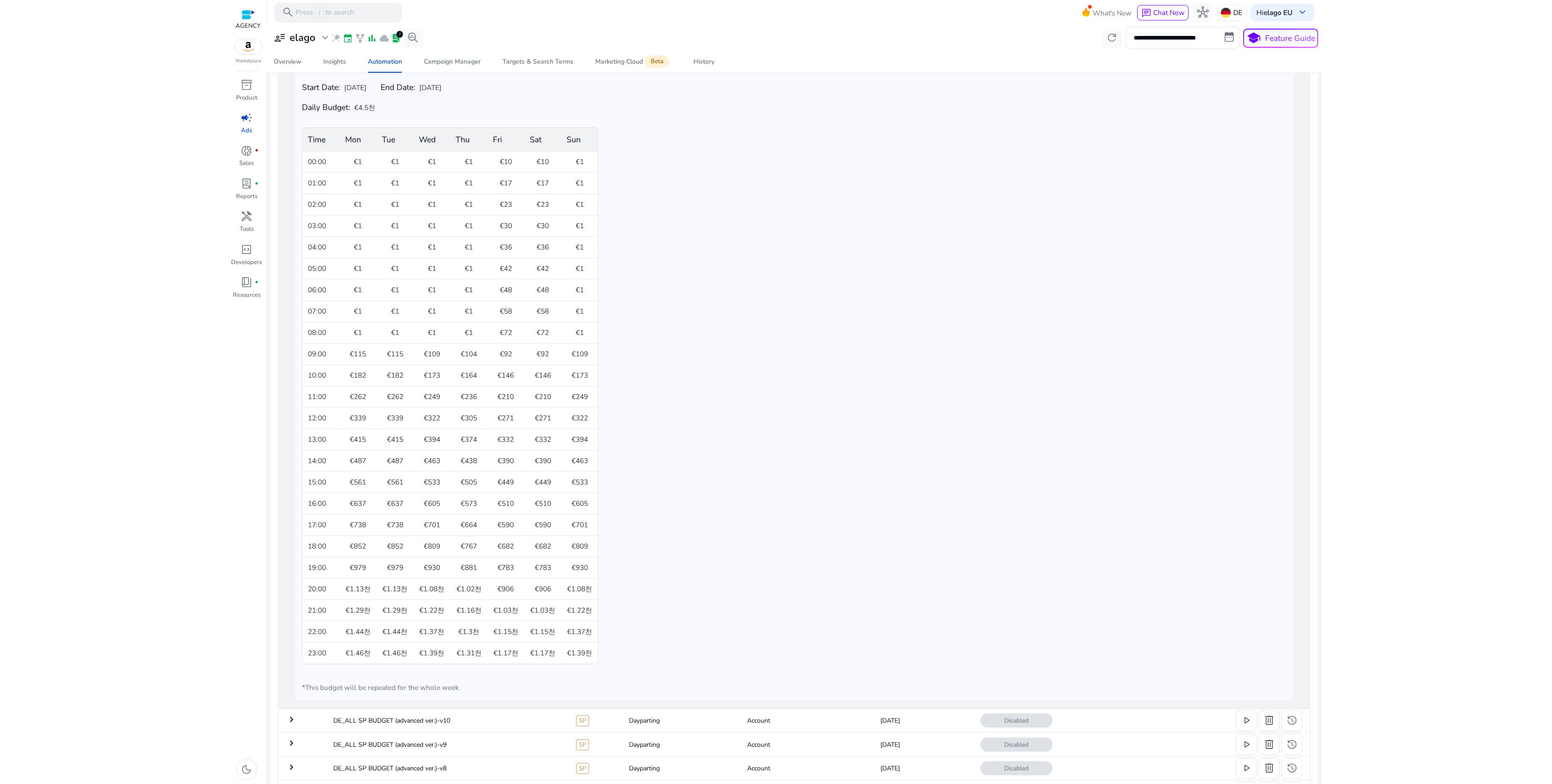
scroll to position [191, 0]
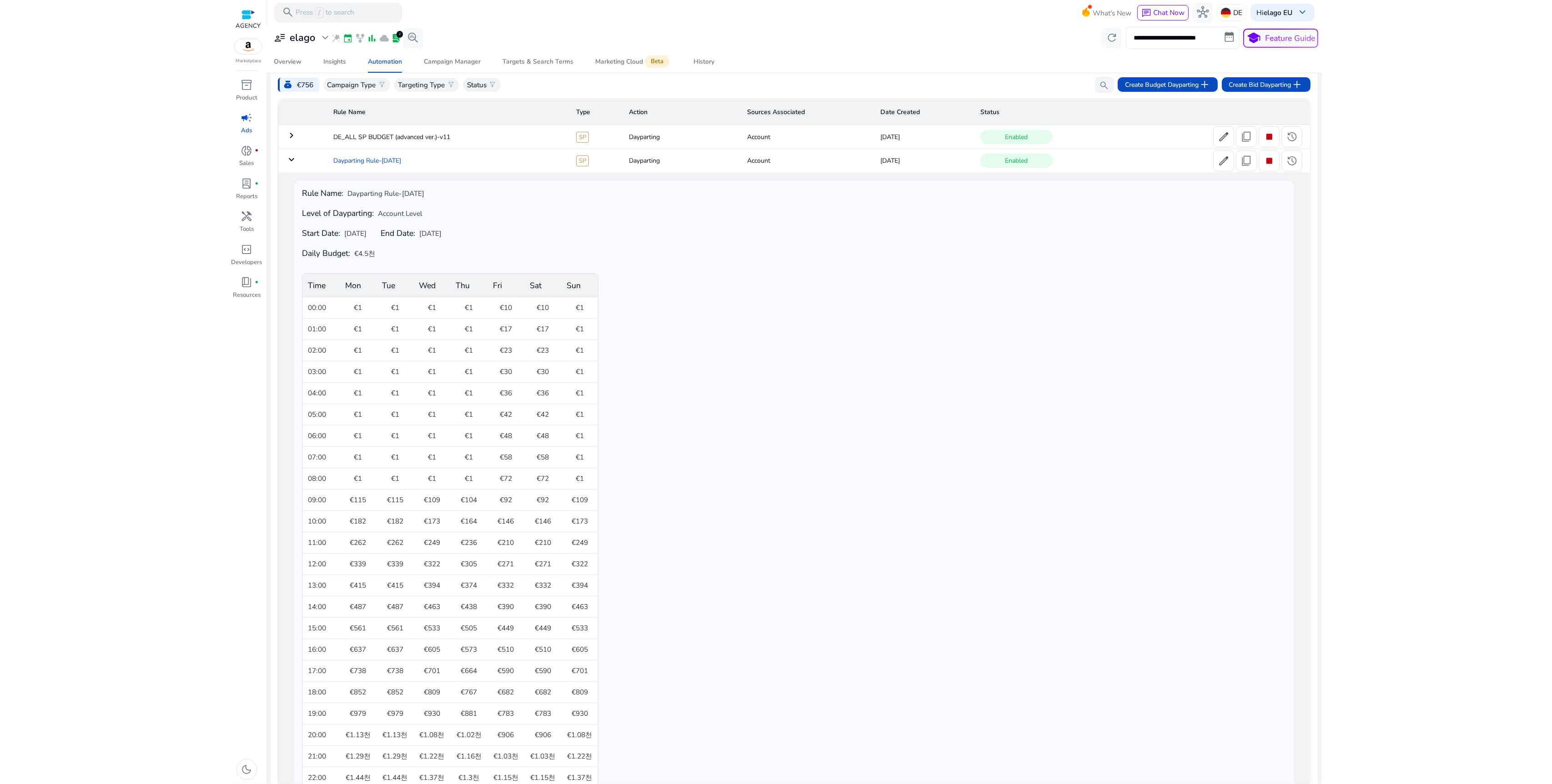
click at [395, 166] on td "Dayparting Rule-[DATE]" at bounding box center [447, 160] width 243 height 23
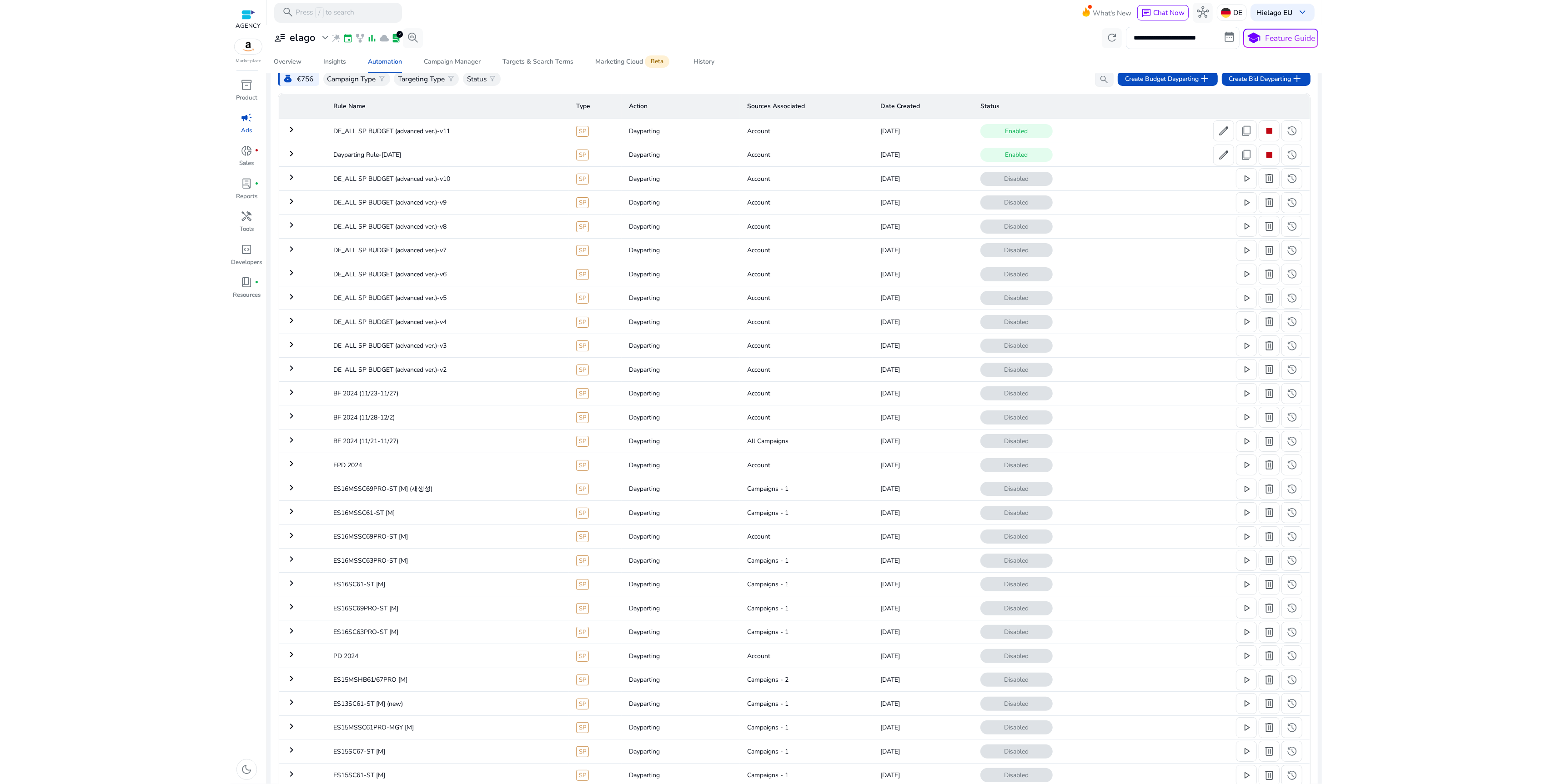
scroll to position [0, 0]
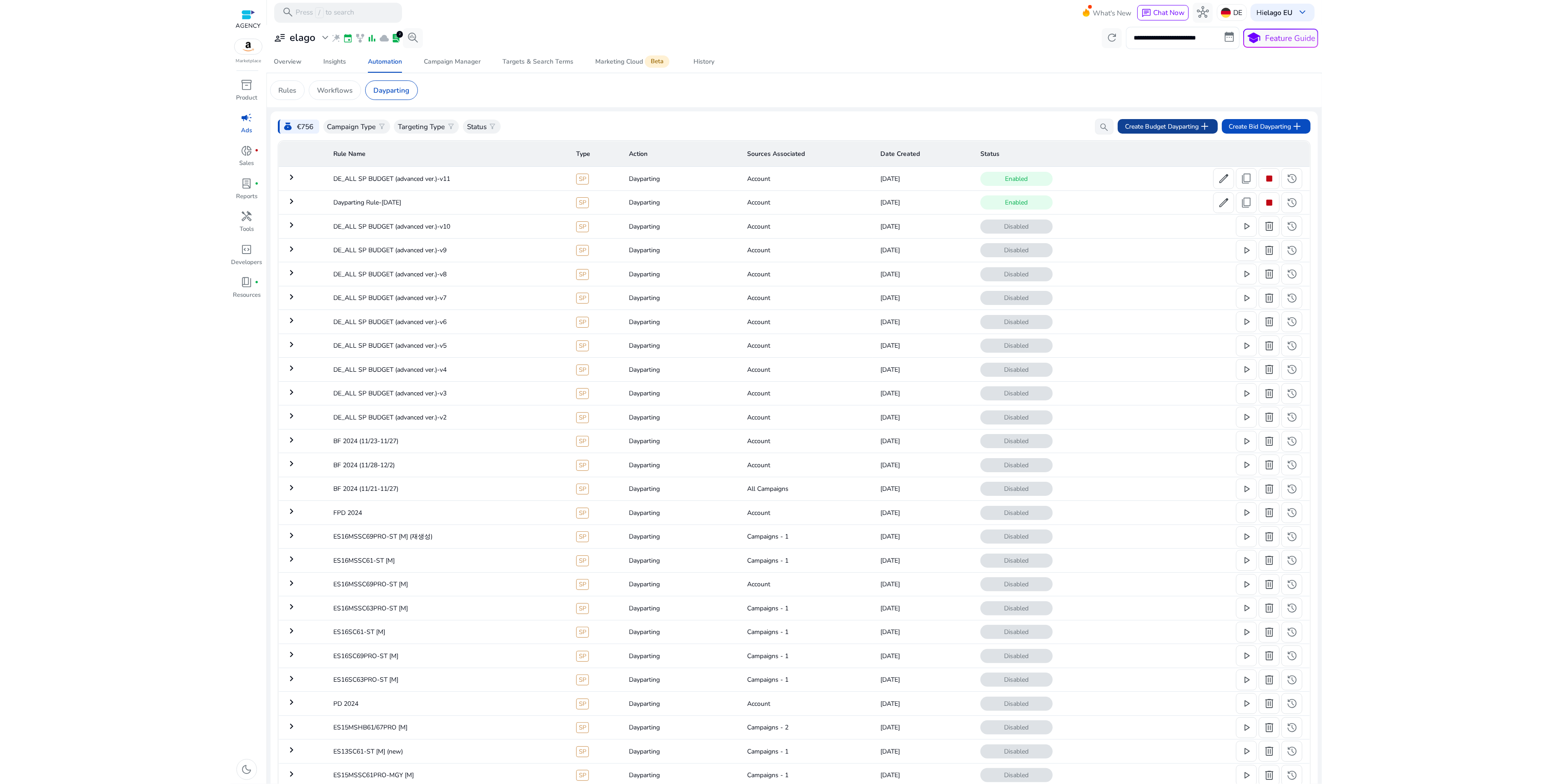
click at [1175, 131] on span "Create Budget Dayparting add" at bounding box center [1168, 126] width 85 height 12
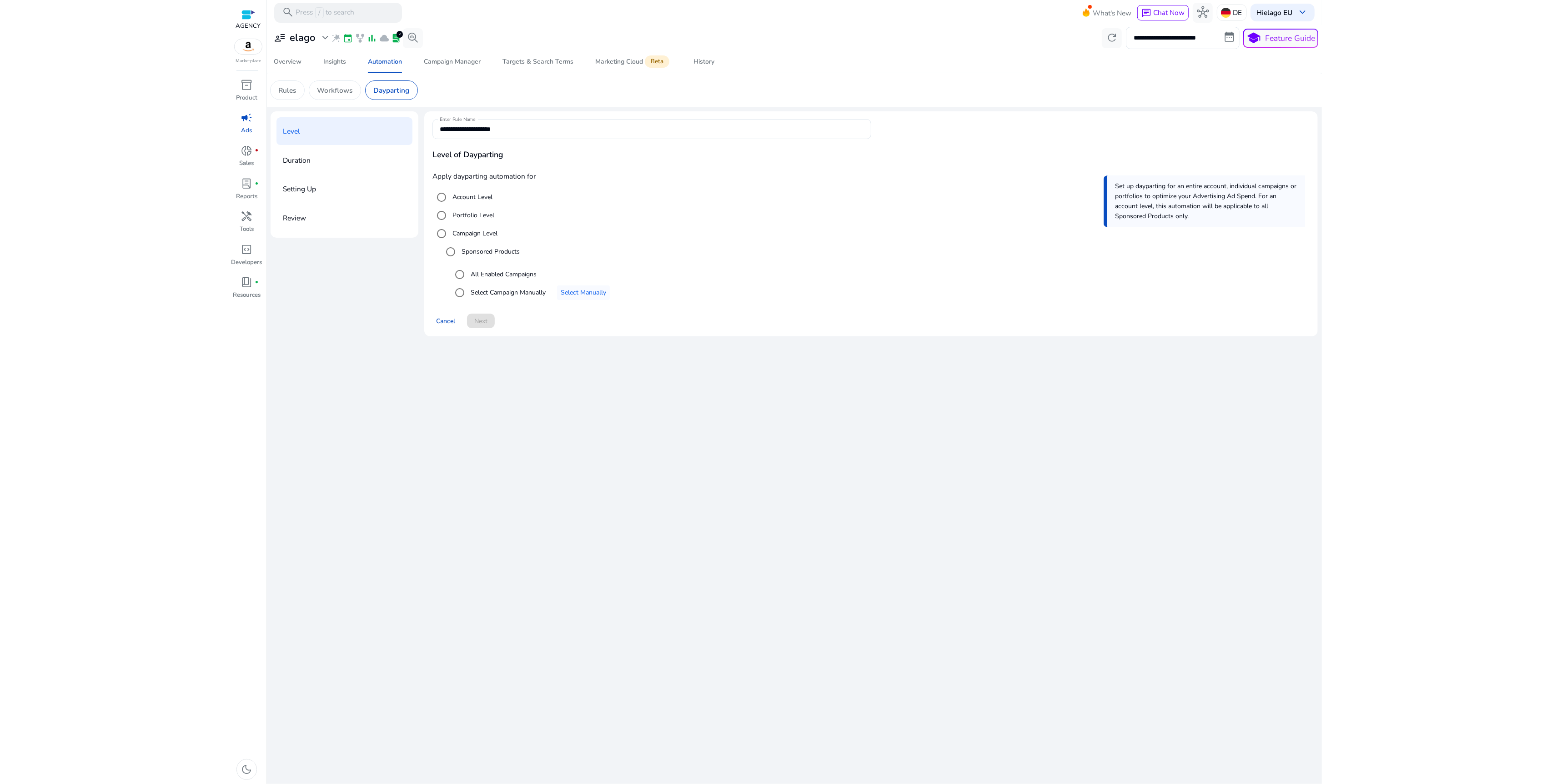
click at [505, 290] on label "Select Campaign Manually" at bounding box center [507, 293] width 77 height 9
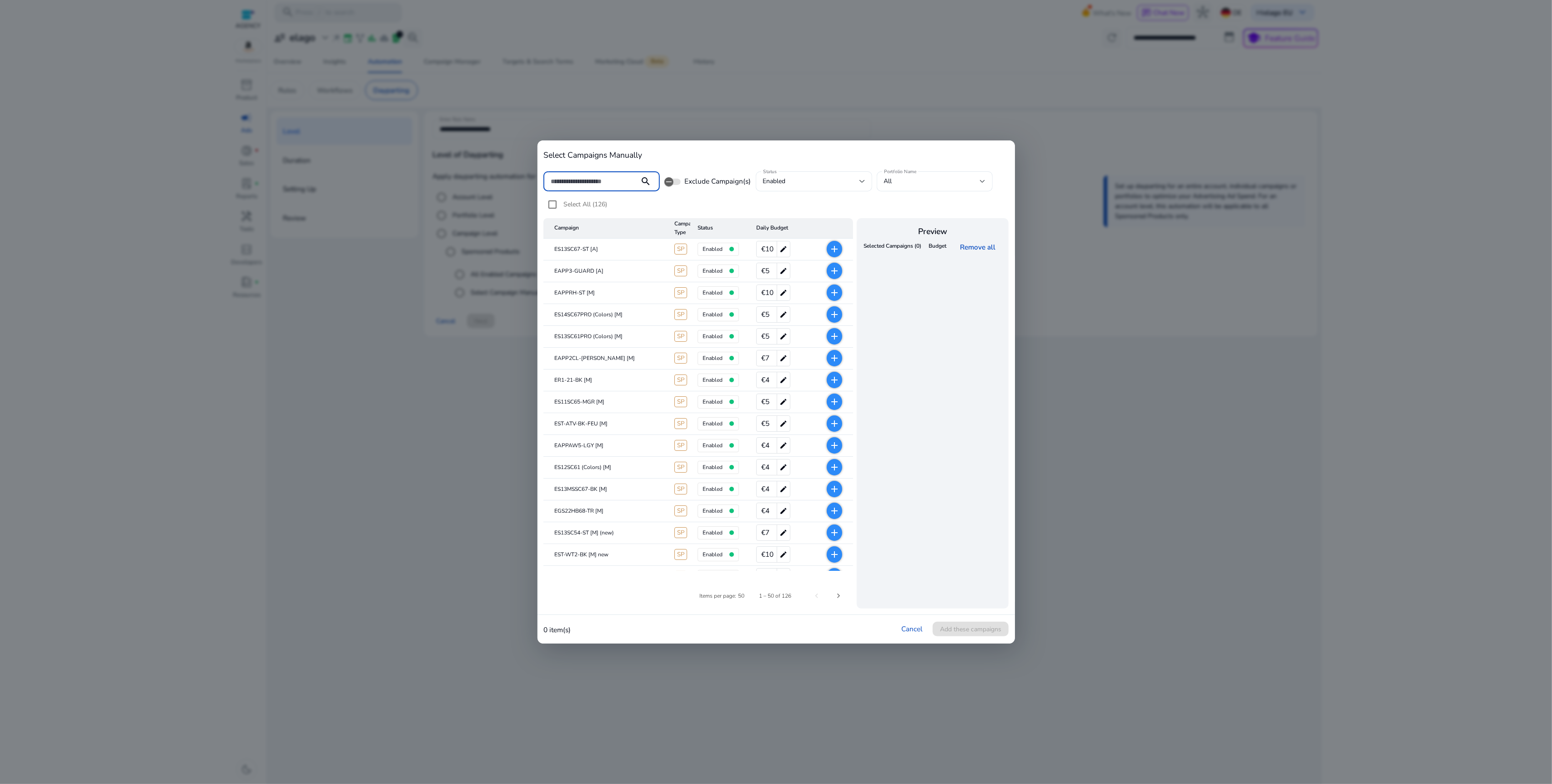
click at [609, 182] on input at bounding box center [591, 181] width 82 height 10
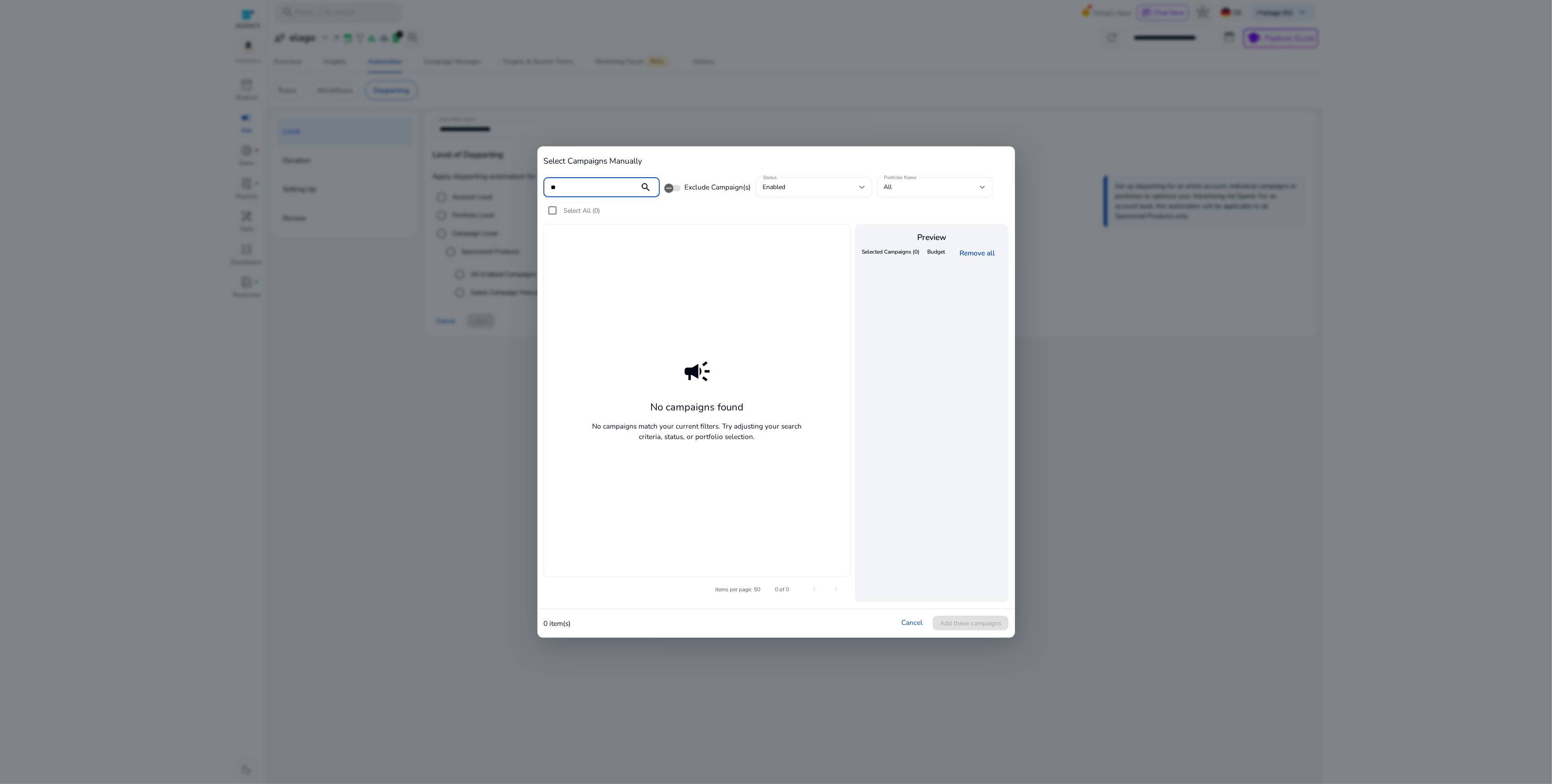
type input "*"
click at [790, 186] on div "enabled" at bounding box center [811, 187] width 96 height 10
click at [795, 213] on span "all" at bounding box center [813, 211] width 102 height 10
click at [779, 243] on div "campaign No campaigns found No campaigns match your current filters. Try adjust…" at bounding box center [697, 401] width 307 height 352
click at [620, 248] on div "campaign No campaigns found No campaigns match your current filters. Try adjust…" at bounding box center [697, 401] width 307 height 352
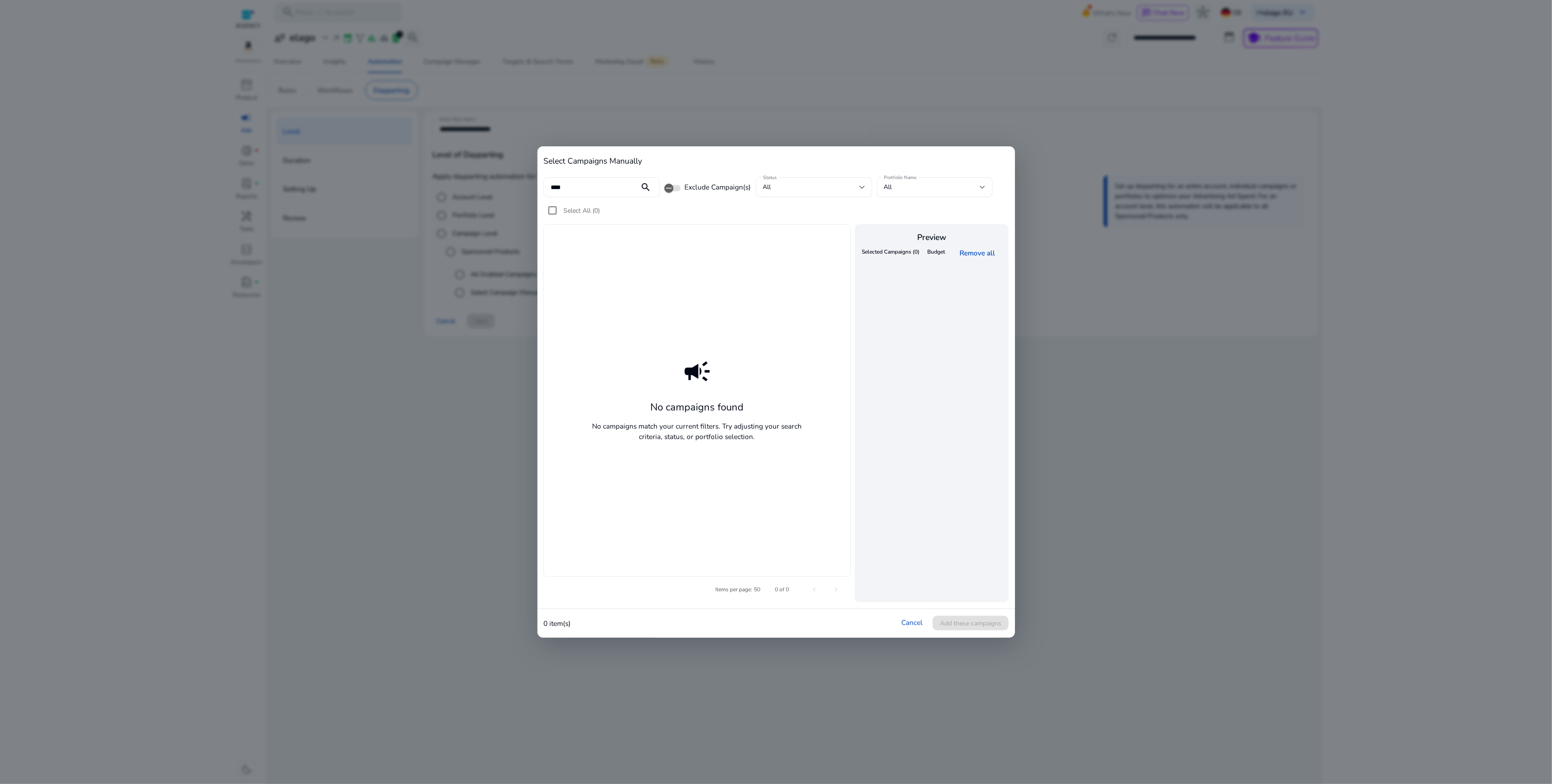
click at [604, 189] on input "****" at bounding box center [591, 187] width 82 height 10
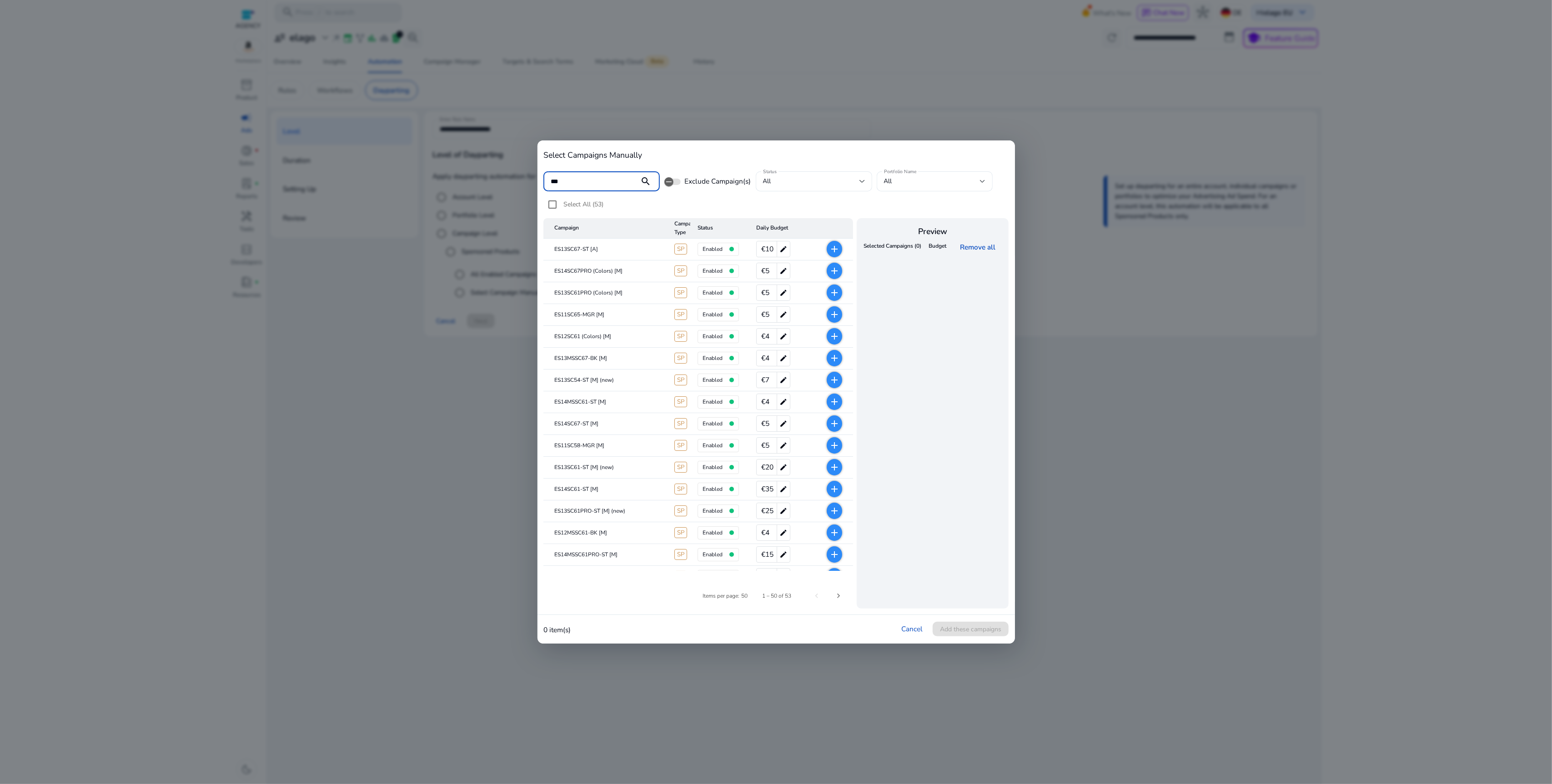
type input "****"
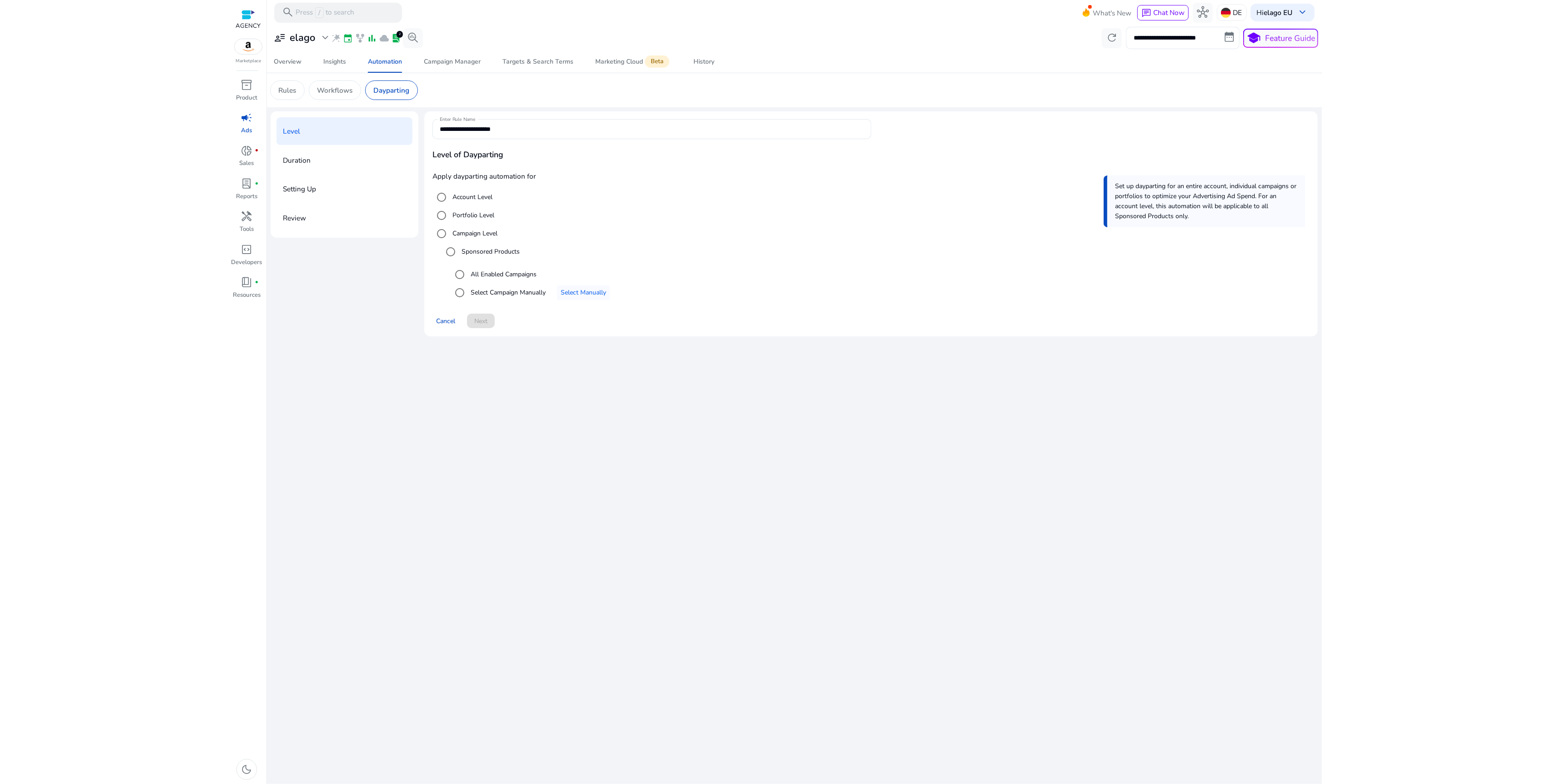
drag, startPoint x: 1154, startPoint y: 473, endPoint x: 1090, endPoint y: 460, distance: 65.3
click at [1148, 471] on div "**********" at bounding box center [793, 404] width 1047 height 759
